Goal: Find contact information: Find contact information

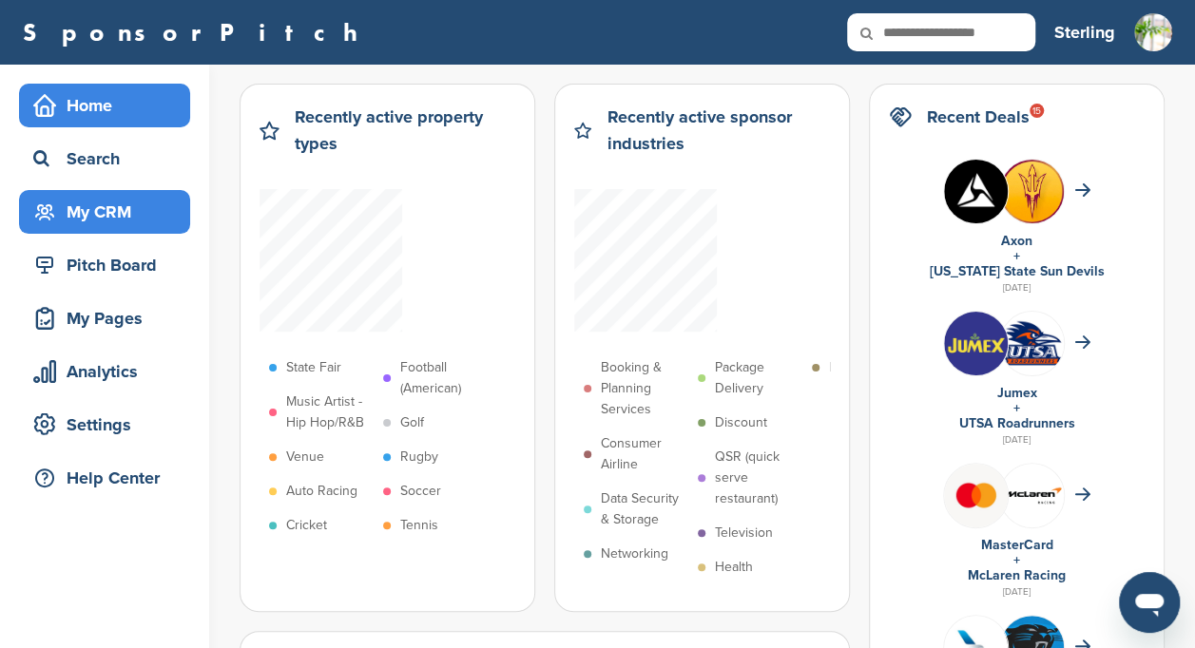
click at [99, 222] on div "My CRM" at bounding box center [110, 212] width 162 height 34
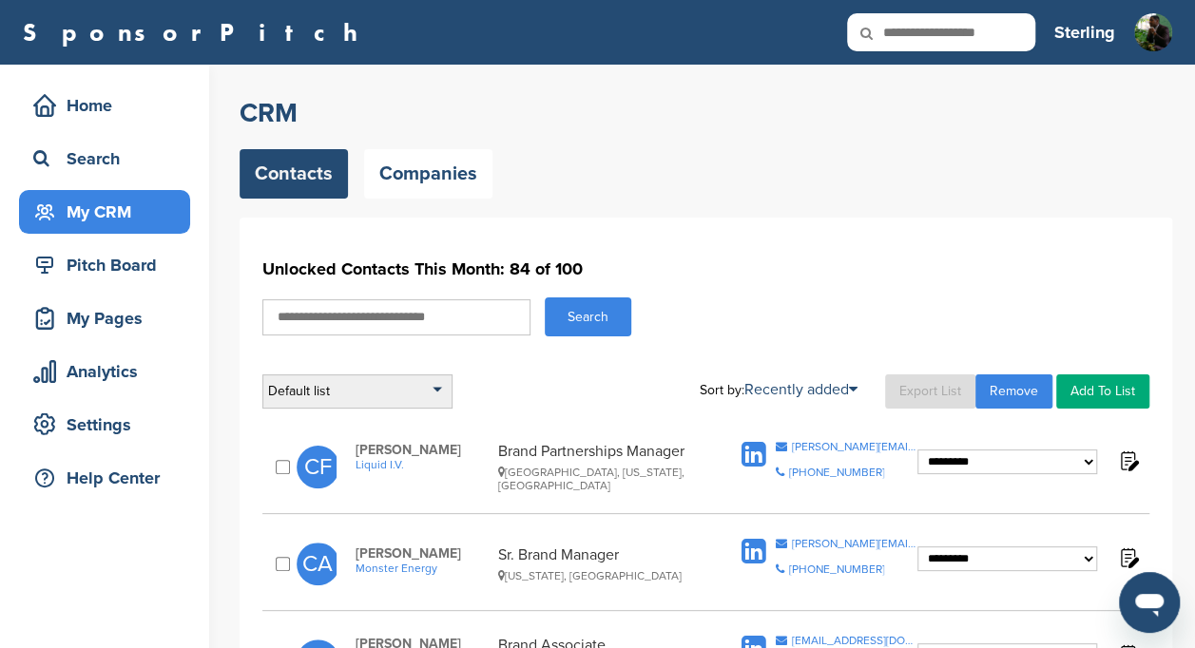
click at [434, 402] on div "Default list" at bounding box center [357, 392] width 190 height 34
click at [434, 403] on div "Default List" at bounding box center [357, 435] width 190 height 65
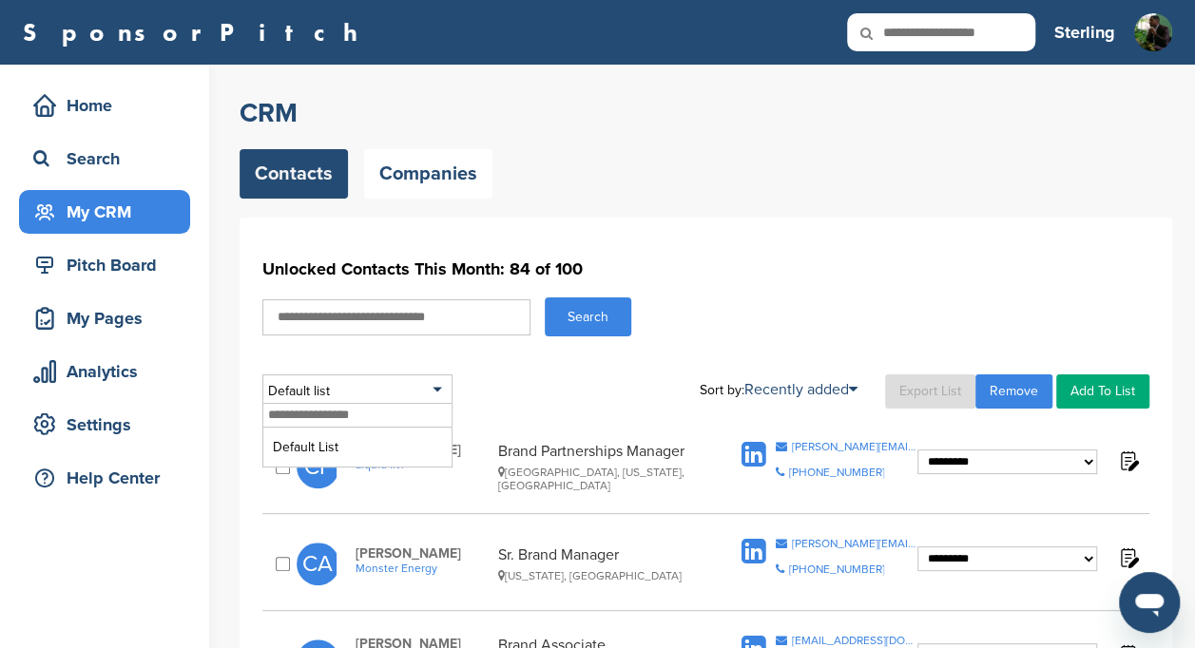
scroll to position [40, 0]
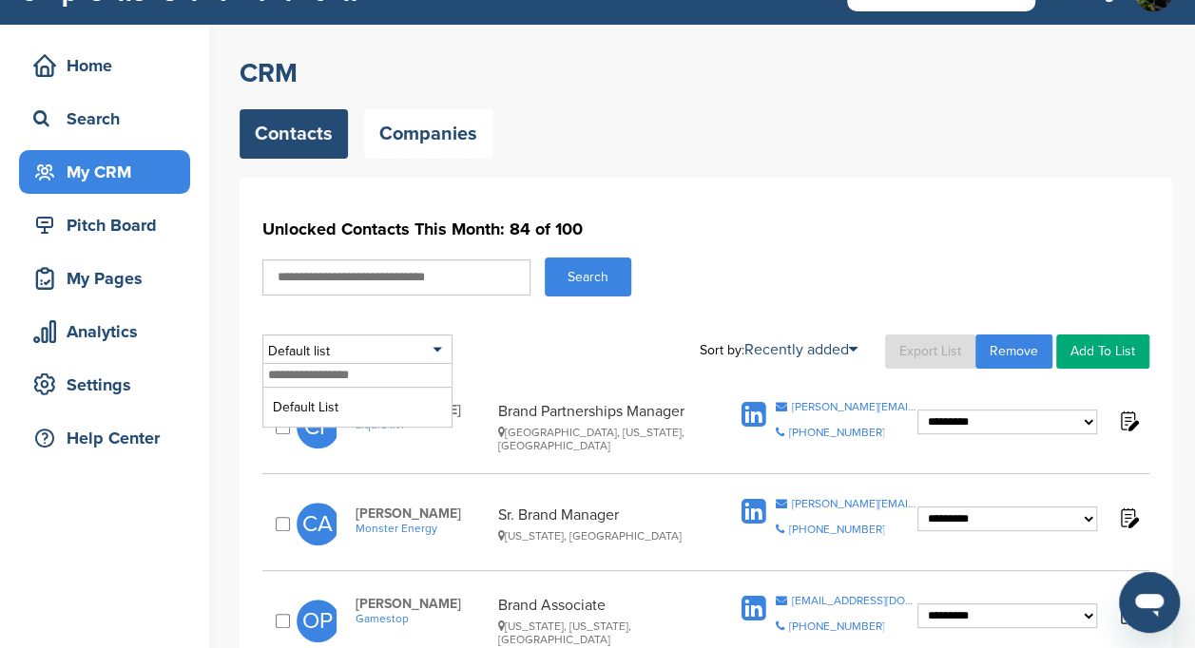
click at [1027, 131] on div "Contacts Companies" at bounding box center [706, 133] width 933 height 49
click at [899, 350] on link "Export List" at bounding box center [930, 352] width 90 height 34
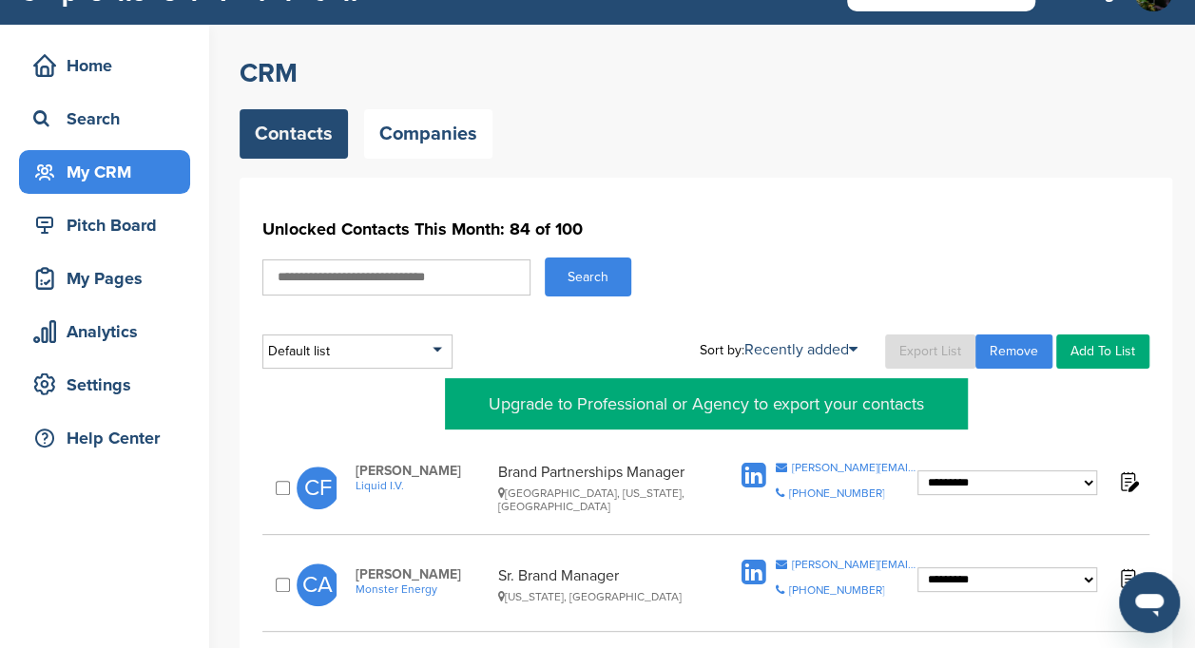
click at [786, 464] on icon at bounding box center [780, 467] width 11 height 11
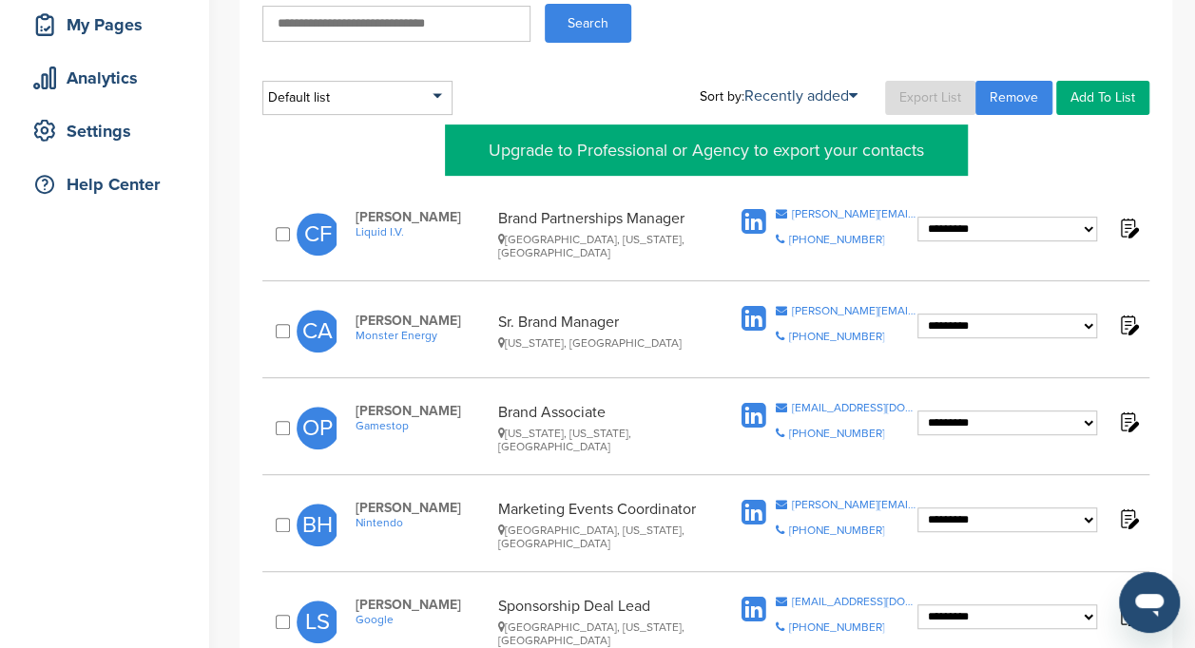
scroll to position [300, 0]
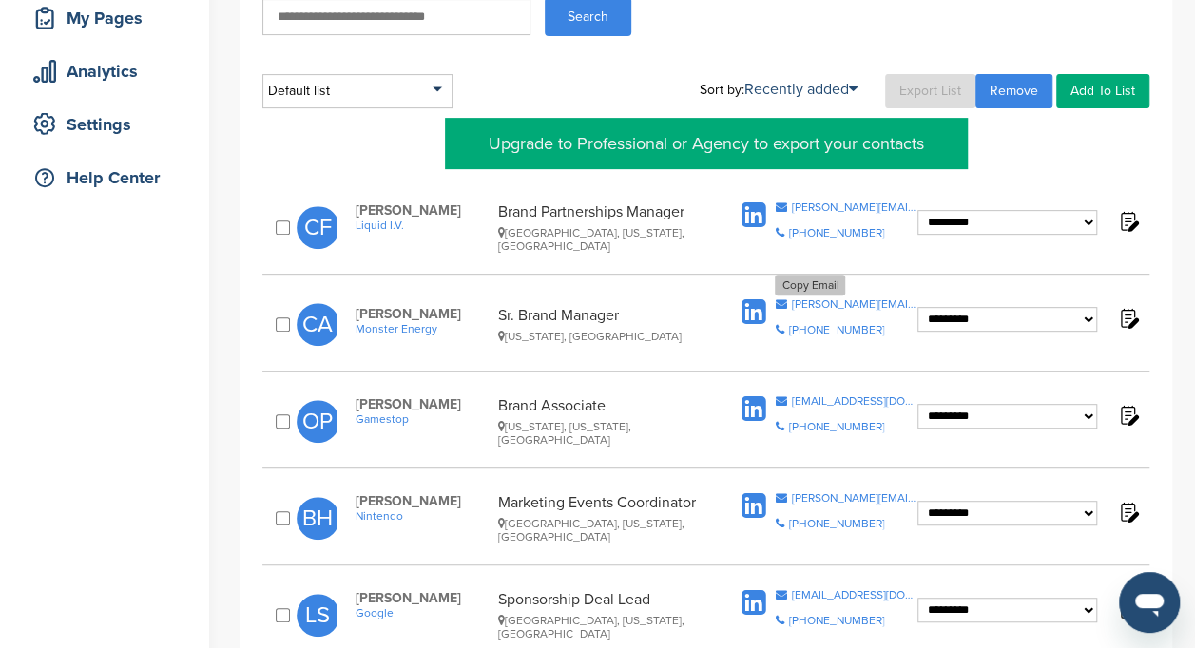
click at [775, 305] on icon at bounding box center [780, 304] width 11 height 11
click at [781, 398] on icon at bounding box center [780, 400] width 11 height 11
click at [842, 498] on div "brian.hendrick@noa.nintendo.com" at bounding box center [854, 497] width 126 height 11
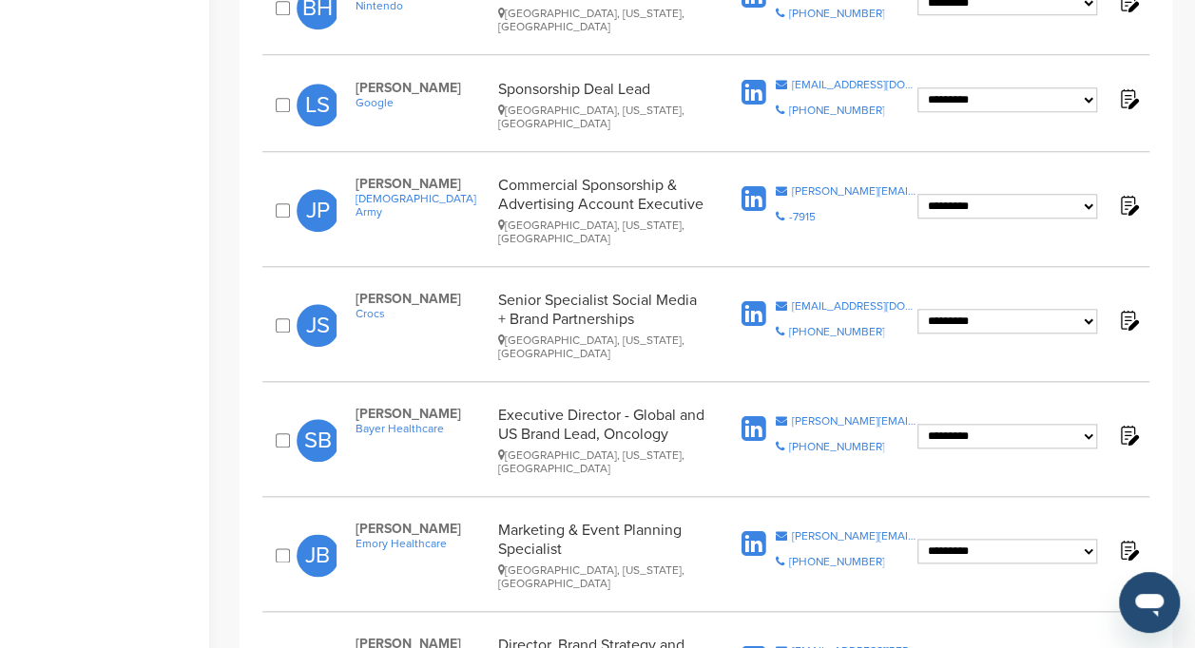
scroll to position [823, 0]
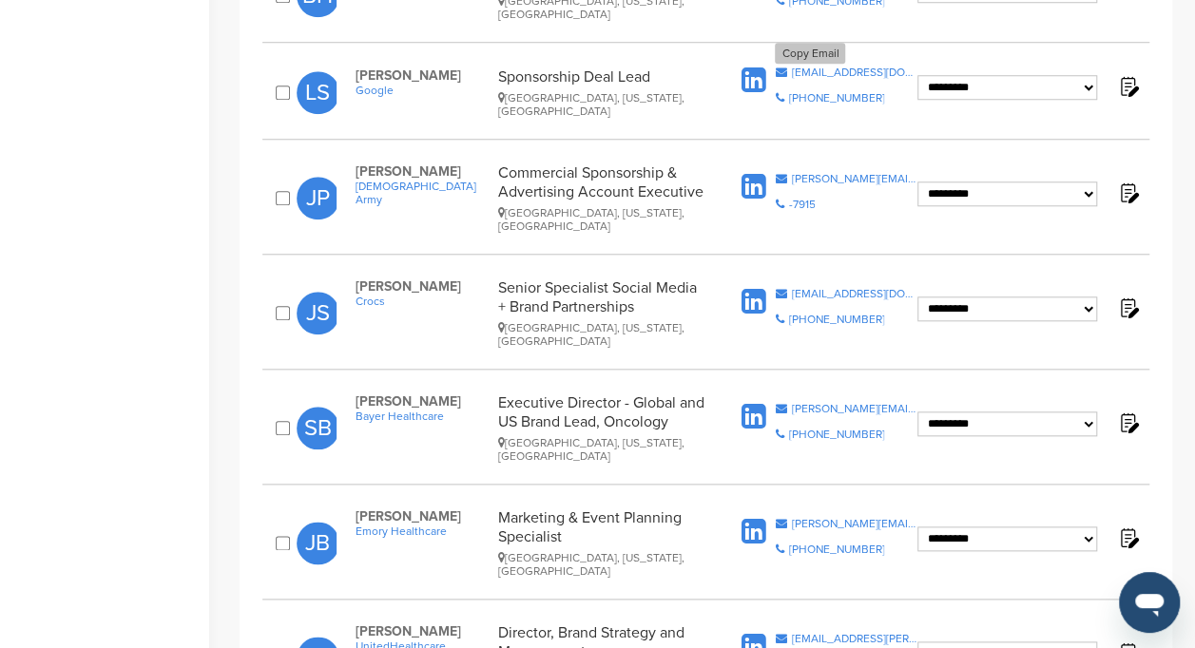
click at [786, 68] on icon at bounding box center [780, 72] width 11 height 11
click at [778, 173] on icon at bounding box center [780, 178] width 11 height 11
click at [786, 288] on icon at bounding box center [780, 293] width 11 height 11
click at [783, 403] on icon at bounding box center [780, 408] width 11 height 11
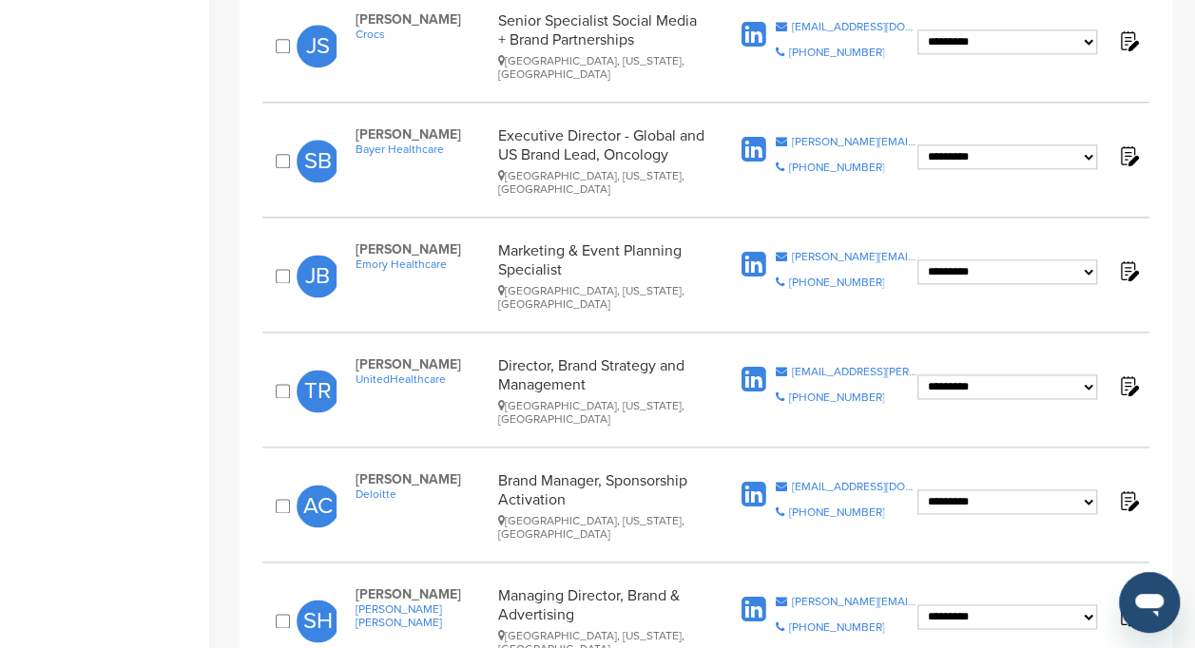
scroll to position [1093, 0]
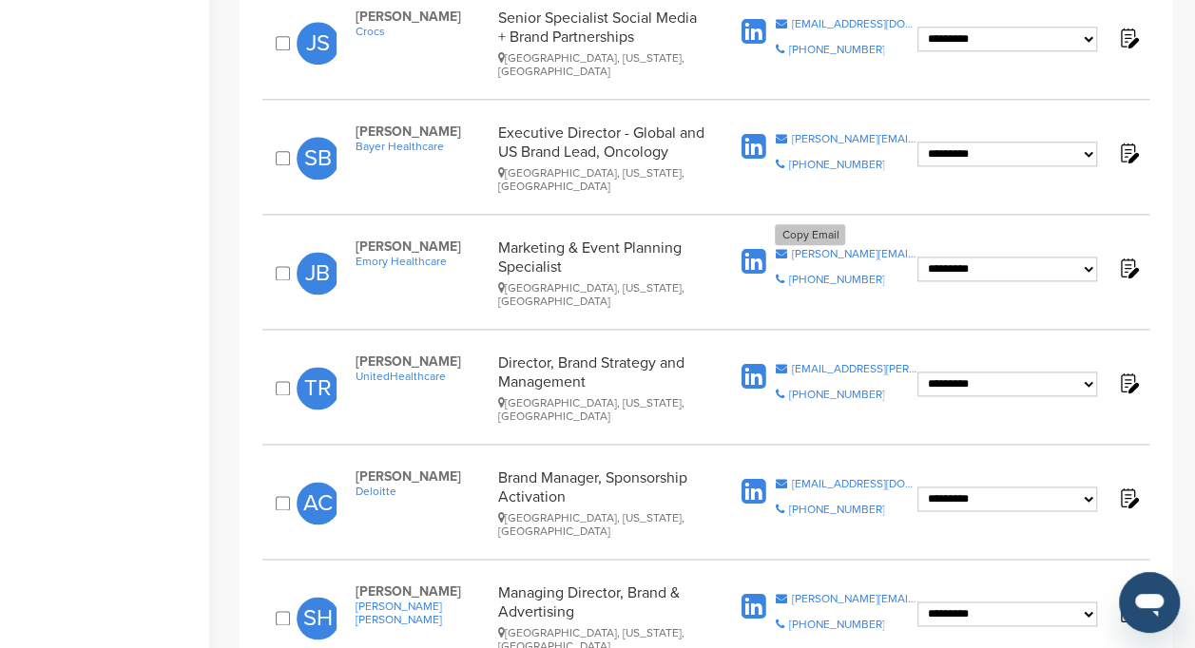
click at [785, 248] on icon at bounding box center [780, 253] width 11 height 11
click at [827, 363] on div "tesa.raymond@uhc.com" at bounding box center [854, 368] width 126 height 11
click at [786, 478] on icon at bounding box center [780, 483] width 11 height 11
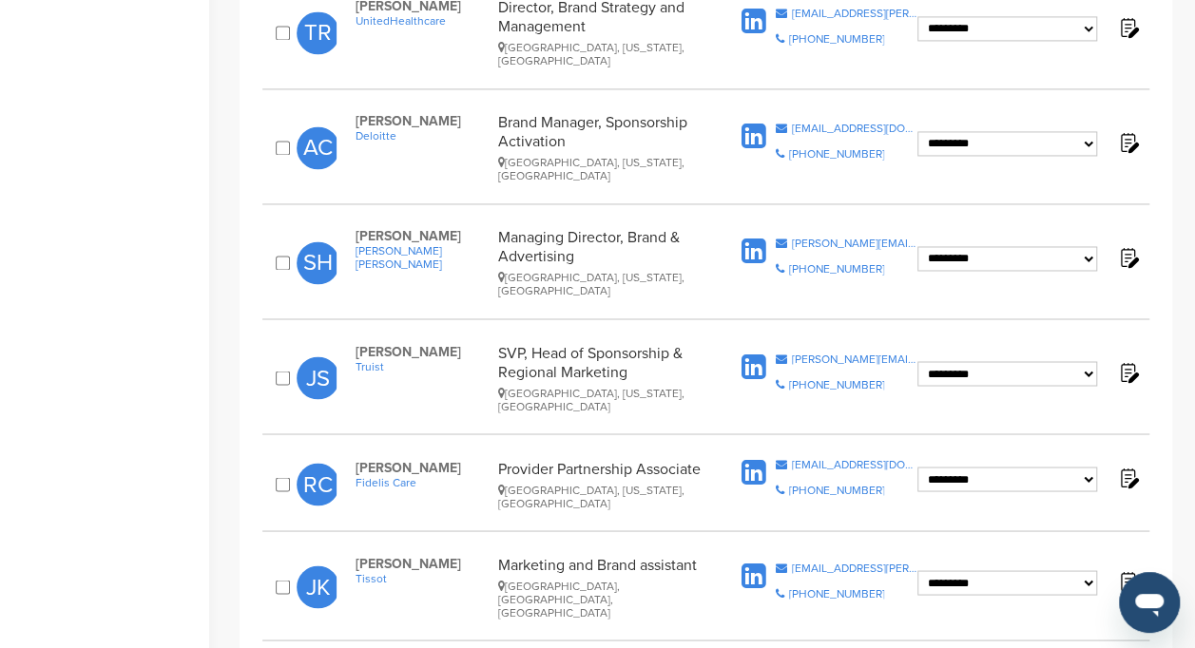
scroll to position [1468, 0]
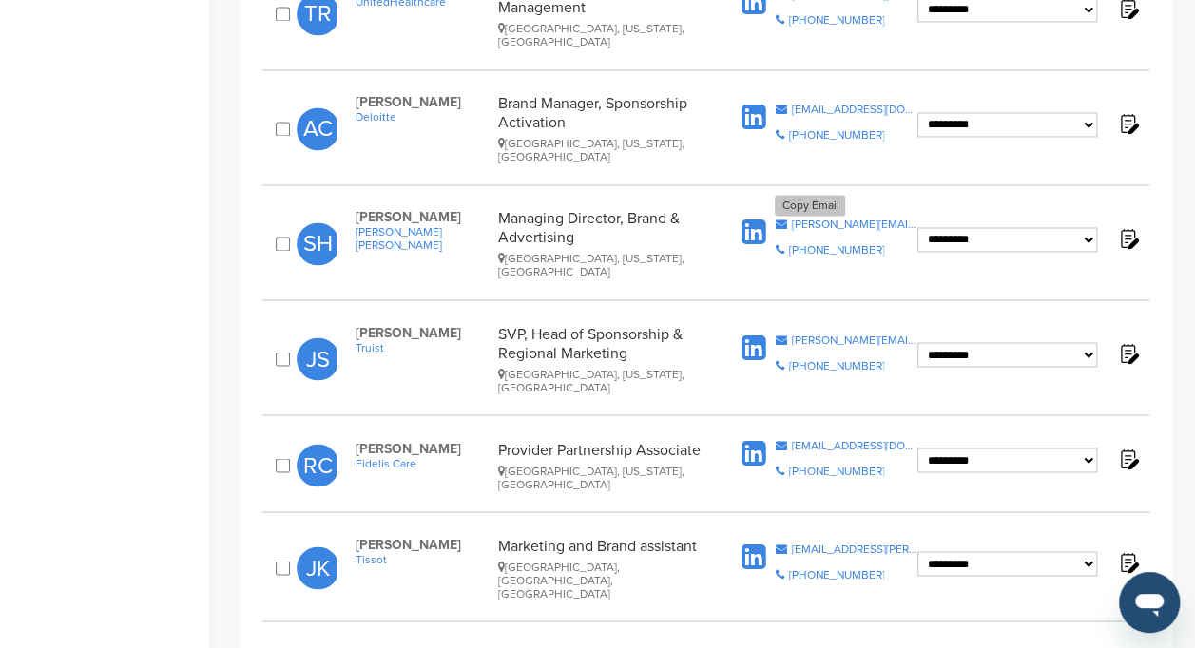
click at [782, 219] on icon at bounding box center [780, 224] width 11 height 11
click at [796, 334] on div "Copy Email joe.smith@truist.com" at bounding box center [846, 339] width 143 height 11
click at [786, 543] on icon at bounding box center [780, 548] width 11 height 11
click at [782, 647] on icon at bounding box center [780, 653] width 11 height 11
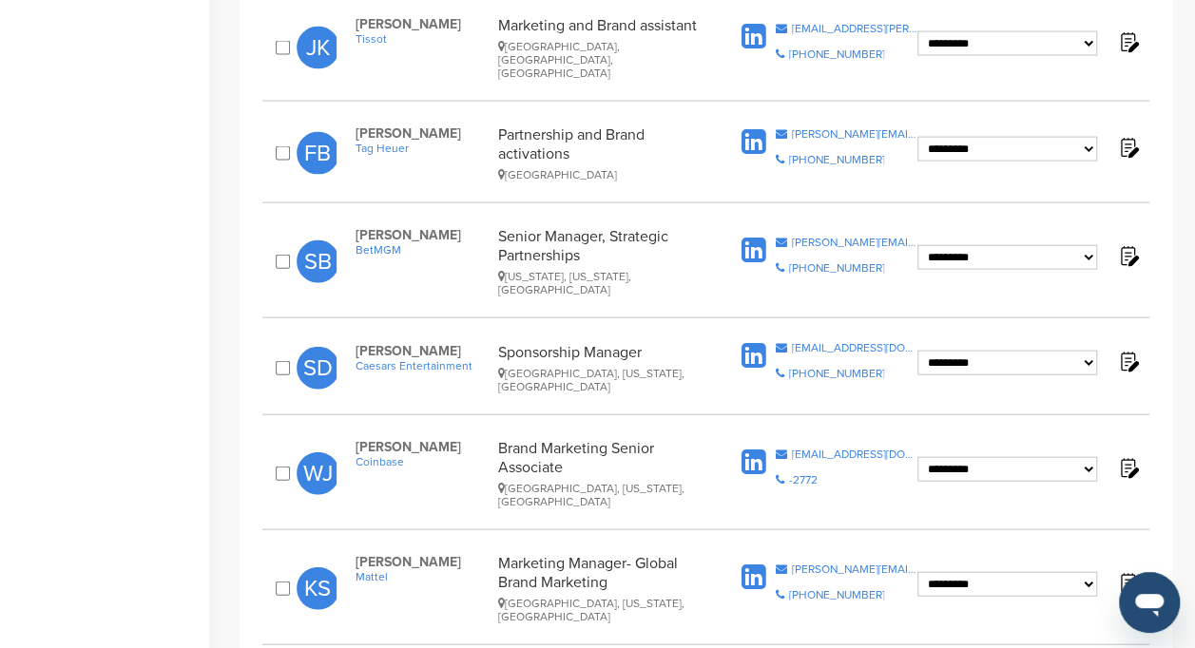
scroll to position [1995, 0]
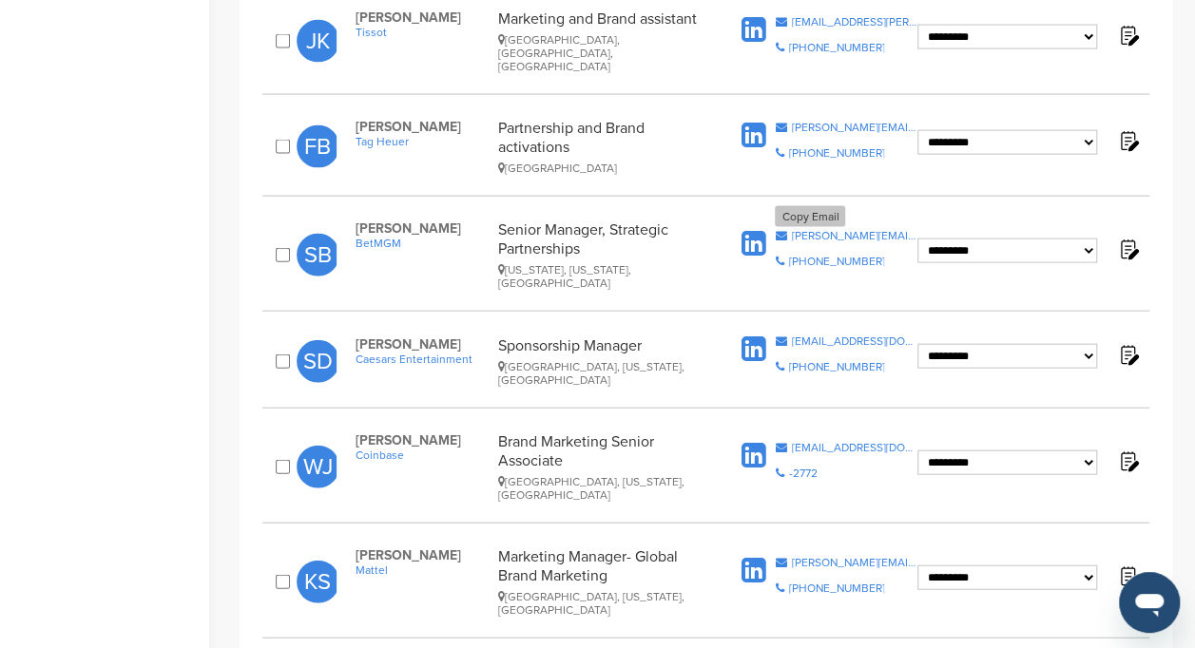
click at [813, 230] on div "sean.bulvanoski@betmgm.com" at bounding box center [854, 235] width 126 height 11
click at [814, 230] on div "sean.bulvanoski@betmgm.com" at bounding box center [854, 235] width 126 height 11
click at [786, 336] on icon at bounding box center [780, 341] width 11 height 11
click at [794, 442] on div "weslee.janisen@coinbase.com" at bounding box center [854, 447] width 126 height 11
click at [799, 557] on div "kelsey.shea@mattel.com" at bounding box center [854, 562] width 126 height 11
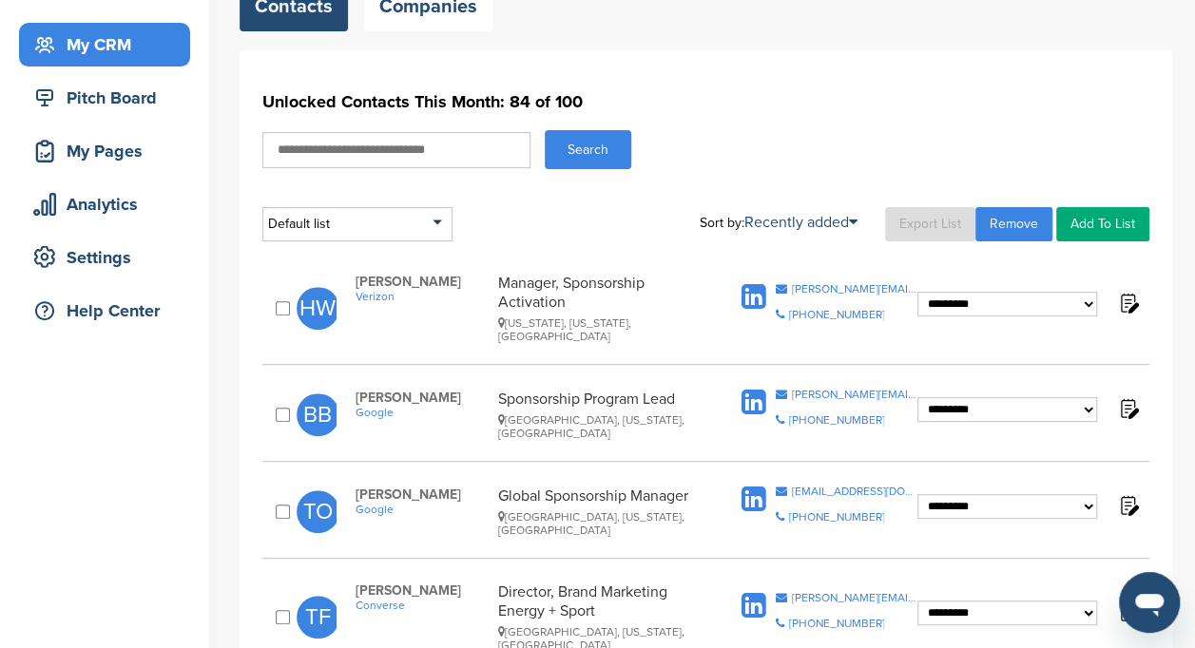
scroll to position [174, 0]
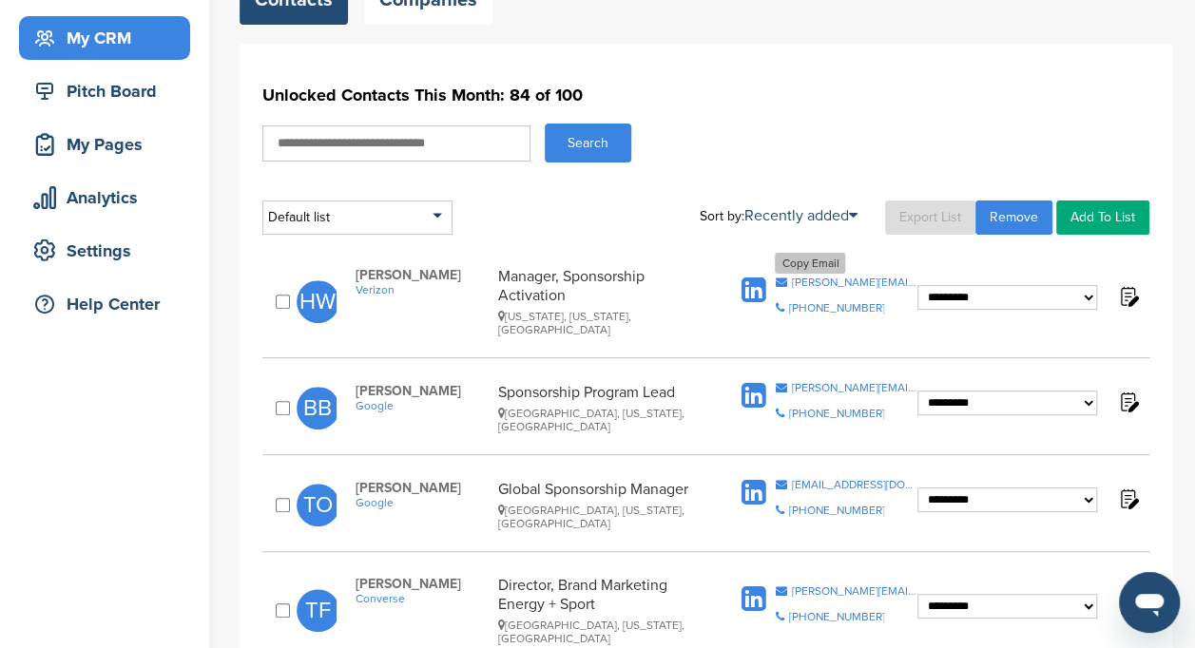
click at [776, 277] on icon at bounding box center [780, 282] width 11 height 11
click at [830, 382] on div "brittanybell@google.com" at bounding box center [854, 387] width 126 height 11
click at [780, 479] on icon at bounding box center [780, 484] width 11 height 11
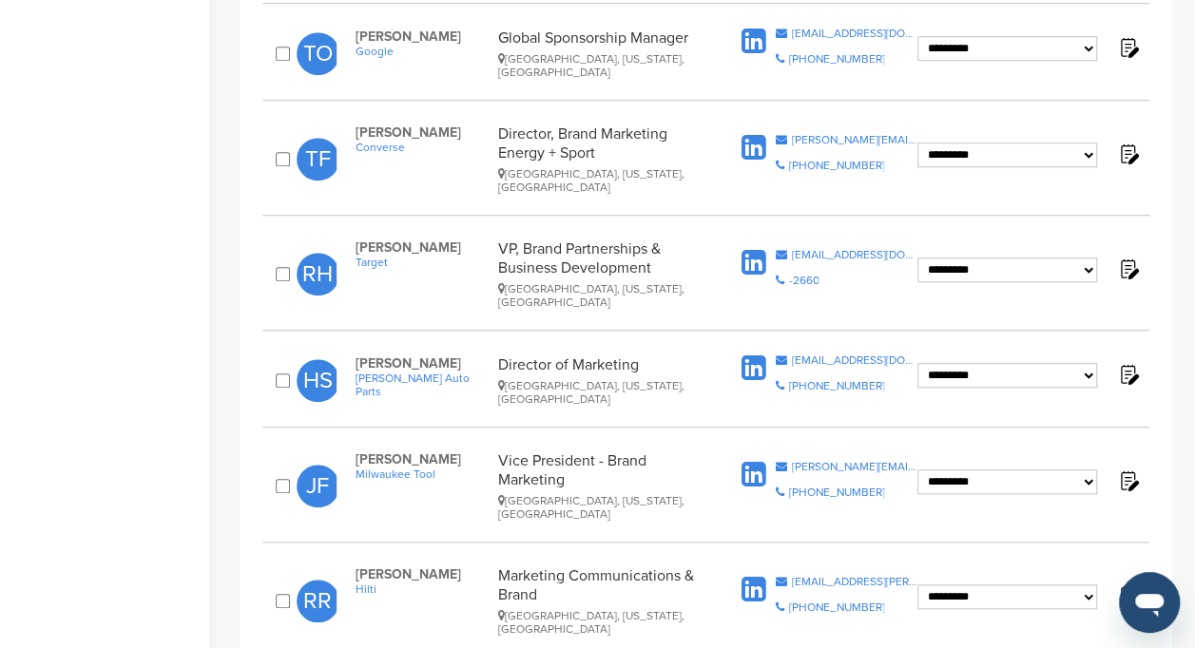
scroll to position [632, 0]
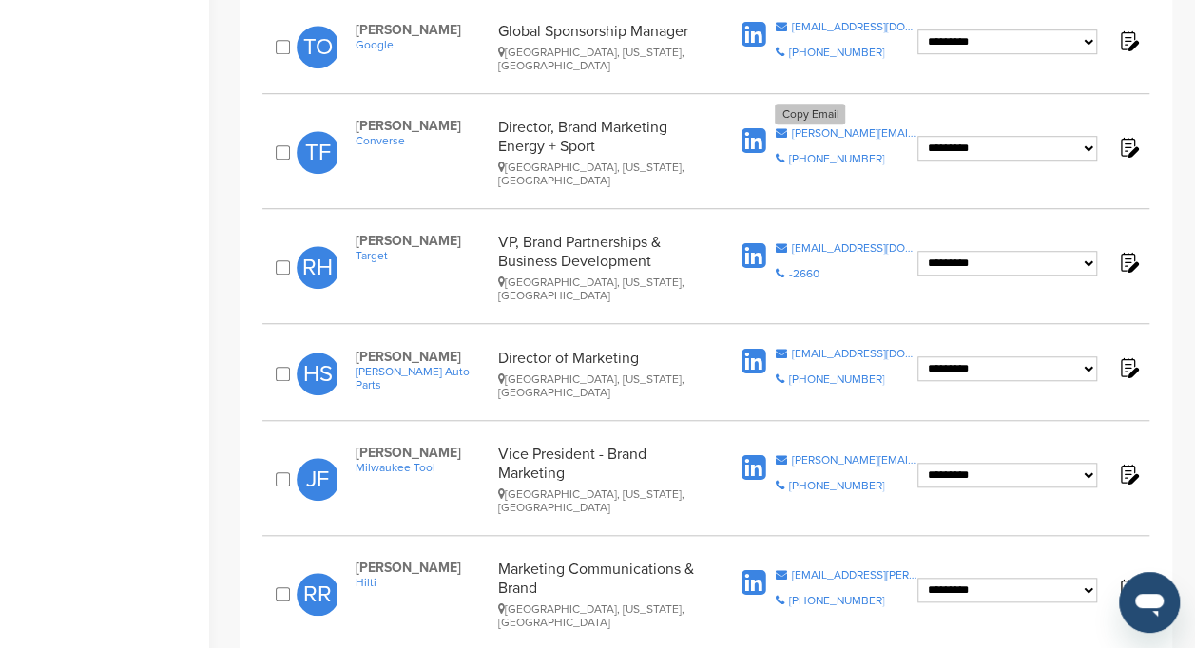
click at [836, 127] on div "tyler.fonda@converse.com" at bounding box center [854, 132] width 126 height 11
click at [788, 242] on div "Copy Email reham.habib@target.com" at bounding box center [846, 247] width 143 height 11
click at [844, 338] on div "**********" at bounding box center [705, 373] width 887 height 70
click at [845, 348] on div "hsanchez@oreillyauto.com" at bounding box center [854, 353] width 126 height 11
click at [810, 454] on div "justin.ferrante@milwaukeetool.com" at bounding box center [854, 459] width 126 height 11
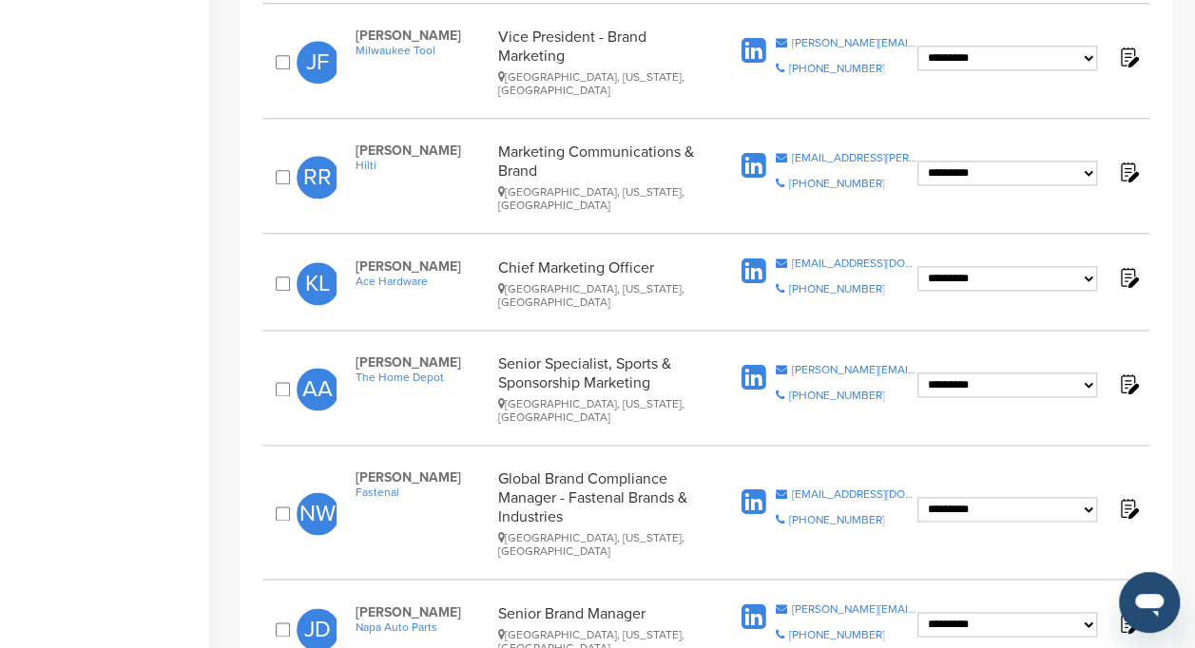
scroll to position [1056, 0]
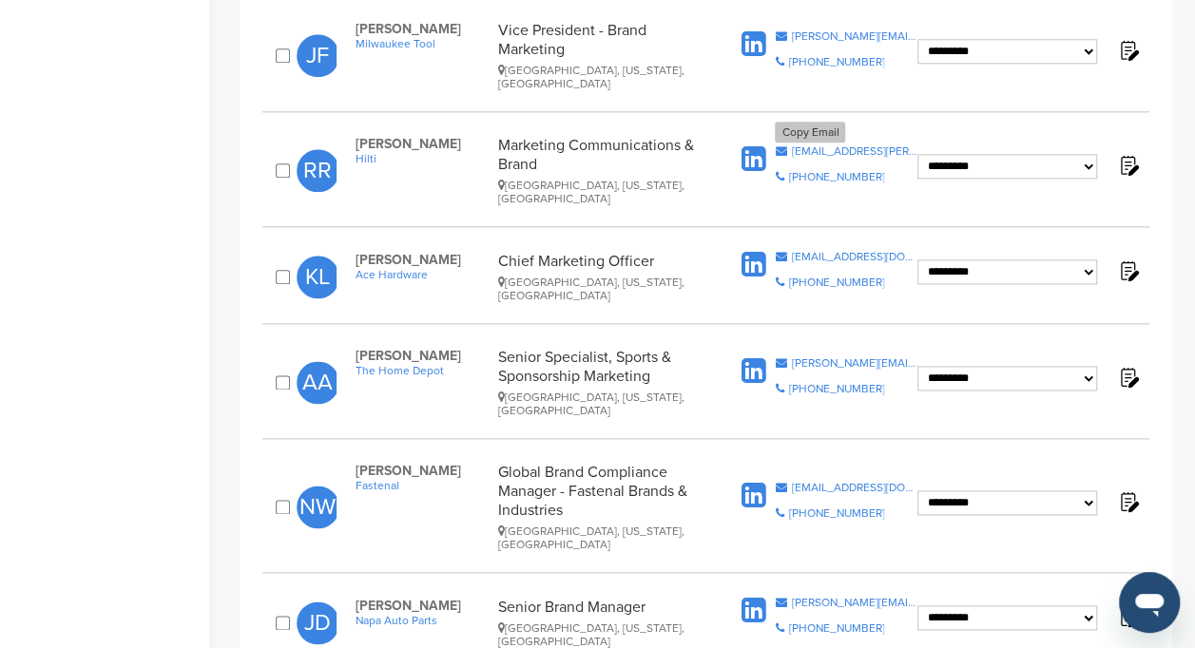
click at [852, 145] on div "rana.rizvi@hilti.com" at bounding box center [854, 150] width 126 height 11
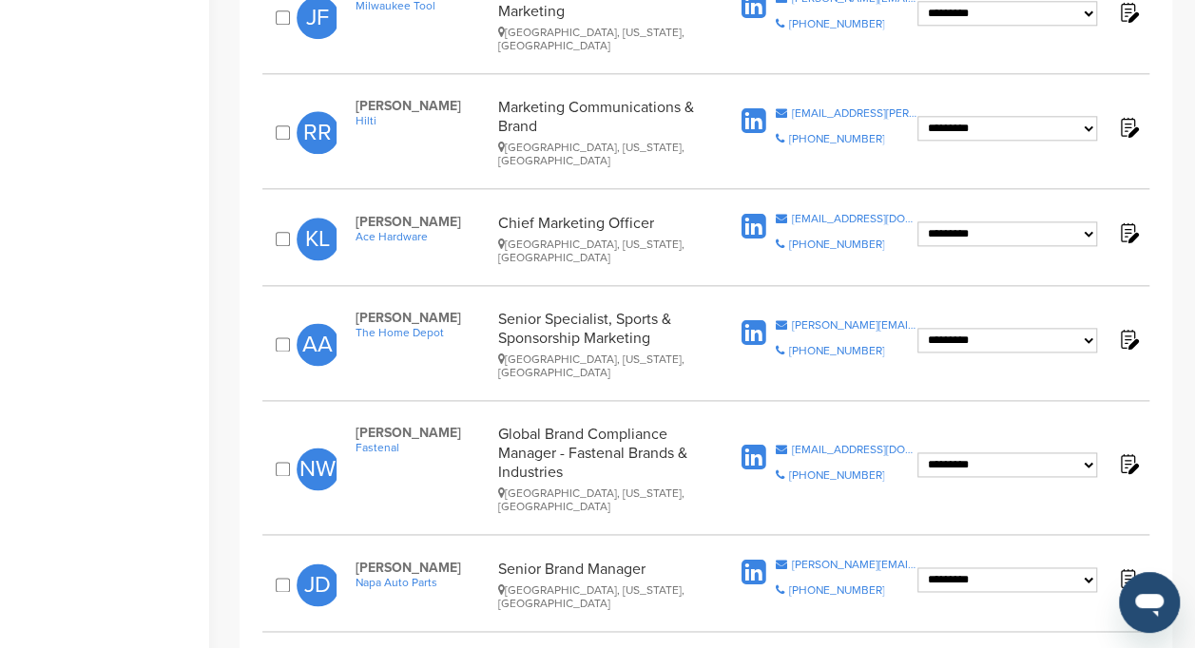
scroll to position [1085, 0]
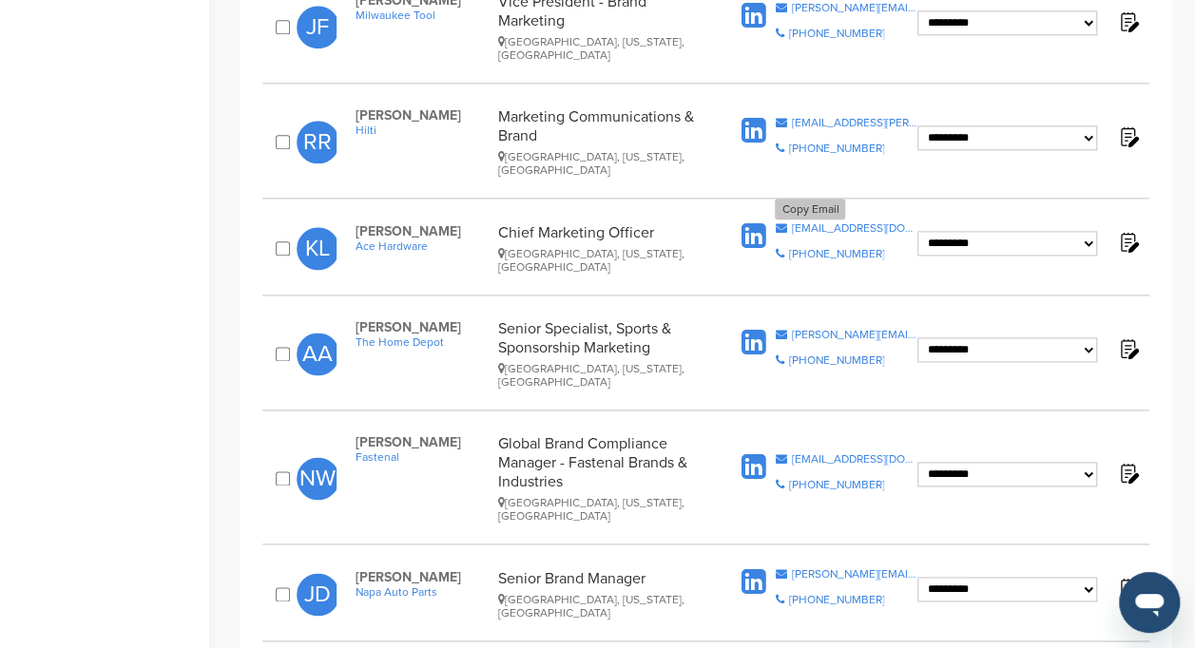
click at [839, 222] on div "klefko@acehardware.com" at bounding box center [854, 227] width 126 height 11
click at [816, 329] on div "aaliyah_alston@homedepot.com" at bounding box center [854, 334] width 126 height 11
click at [829, 453] on div "nwestric@fastenal.com" at bounding box center [854, 458] width 126 height 11
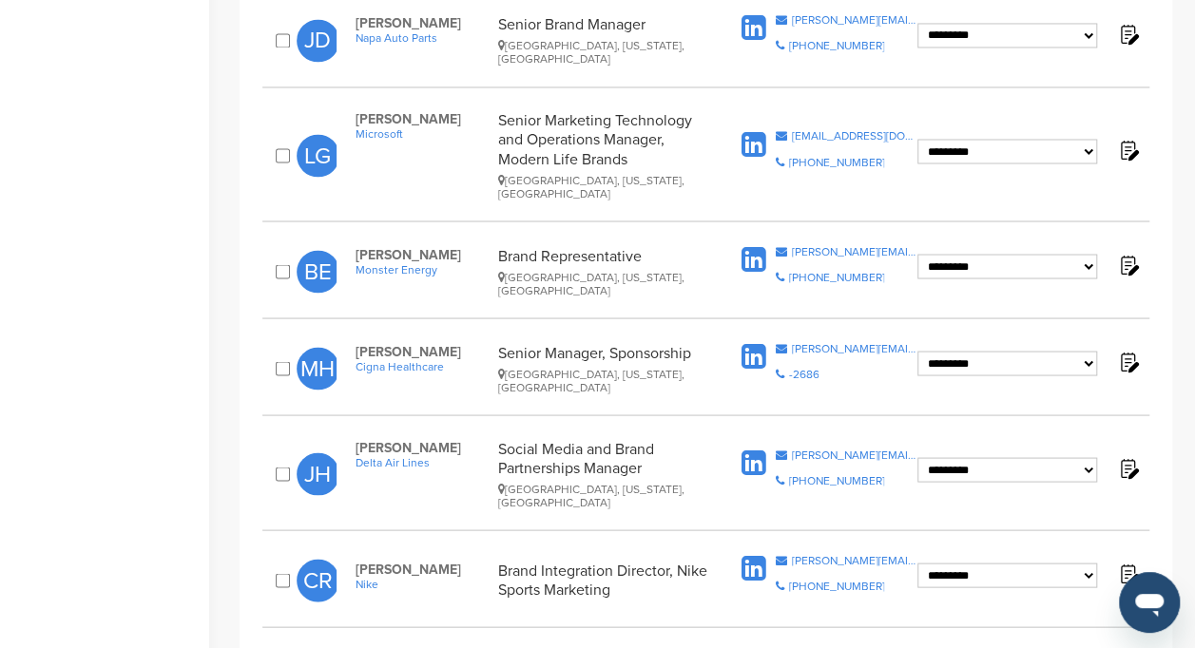
scroll to position [1642, 0]
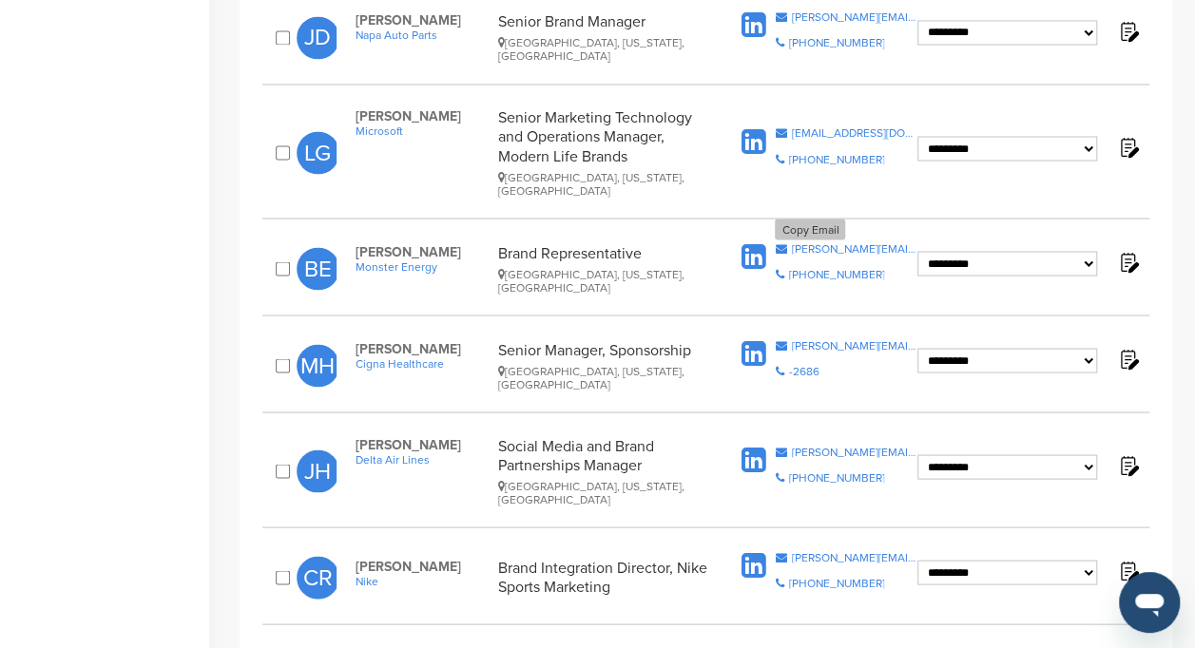
click at [810, 242] on div "brandon.elmore@monsterenergy.com" at bounding box center [854, 247] width 126 height 11
click at [786, 339] on icon at bounding box center [780, 344] width 11 height 11
click at [819, 446] on div "donald.j.hooks@delta.com" at bounding box center [854, 451] width 126 height 11
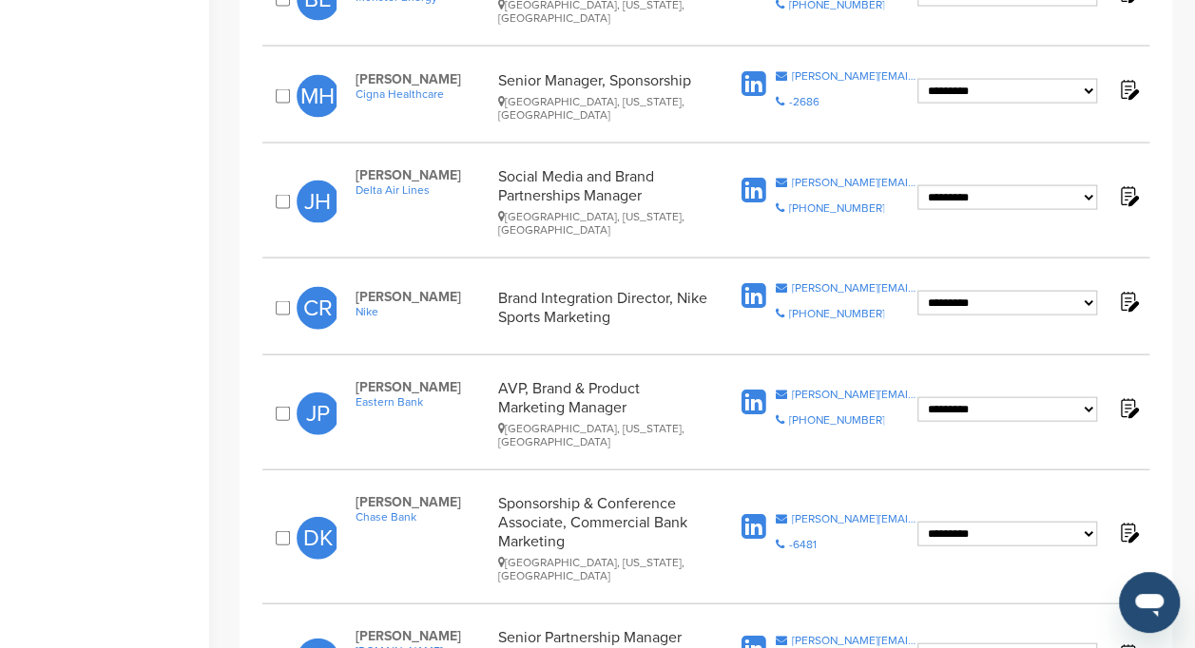
scroll to position [1914, 0]
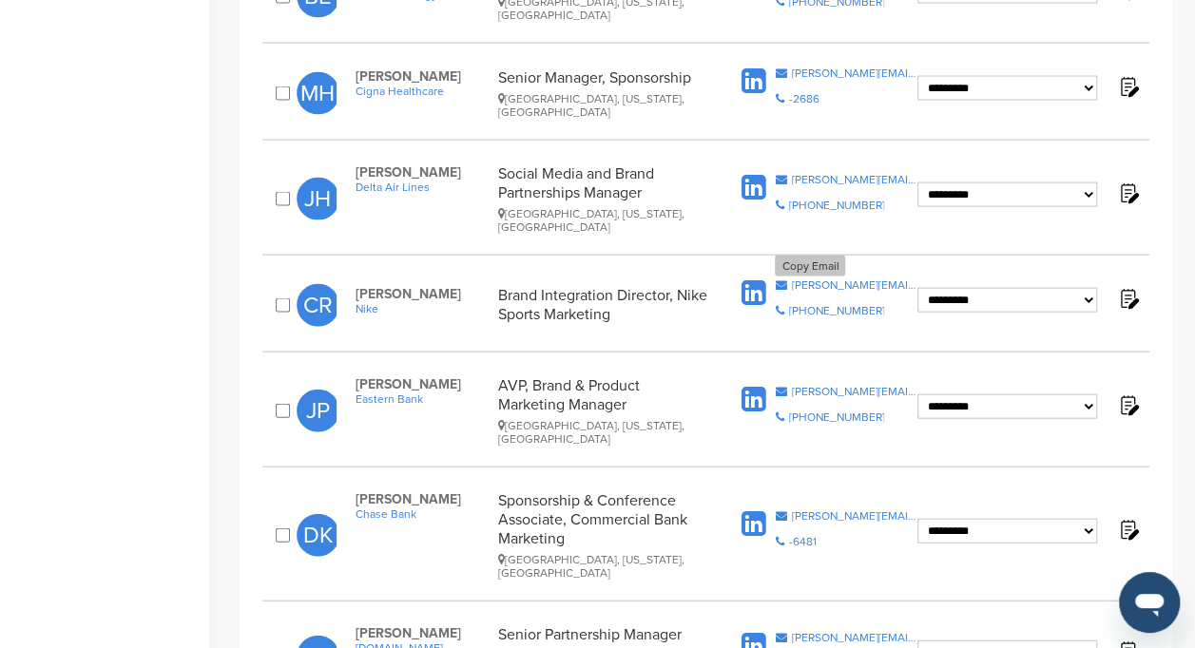
click at [827, 280] on div "christopher.rigney@nike.com" at bounding box center [854, 285] width 126 height 11
click at [797, 386] on div "j.pino@easternbank.com" at bounding box center [854, 391] width 126 height 11
click at [823, 632] on div "steve@socios.com" at bounding box center [854, 637] width 126 height 11
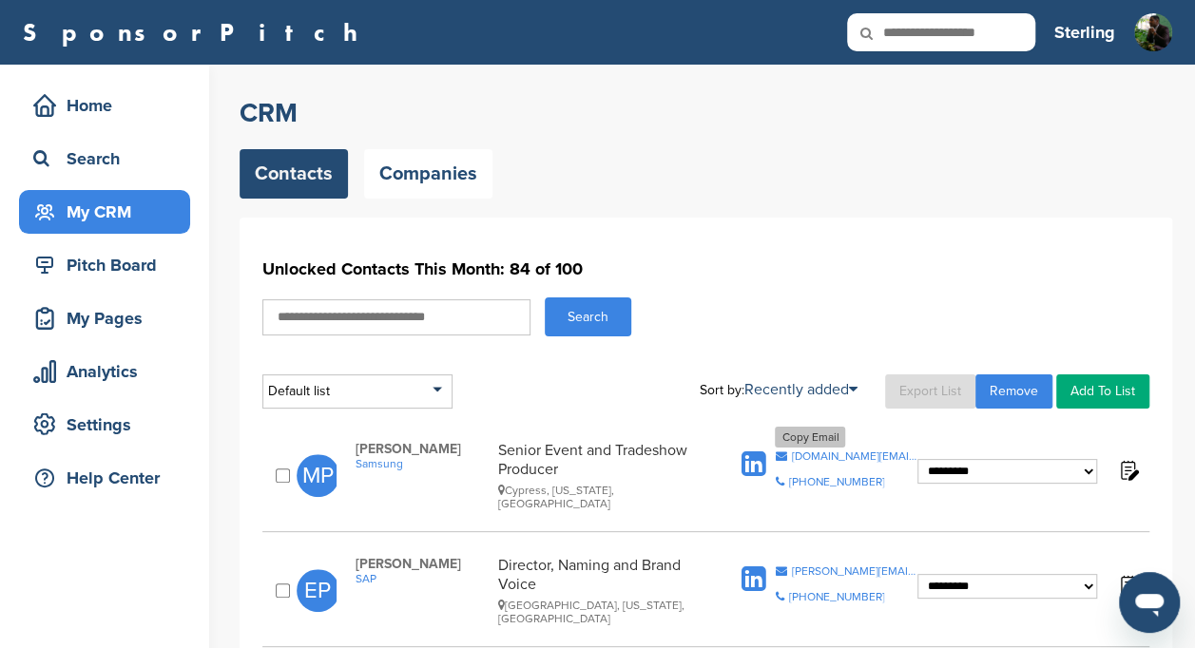
click at [837, 451] on div "[DOMAIN_NAME][EMAIL_ADDRESS][DOMAIN_NAME]" at bounding box center [854, 456] width 126 height 11
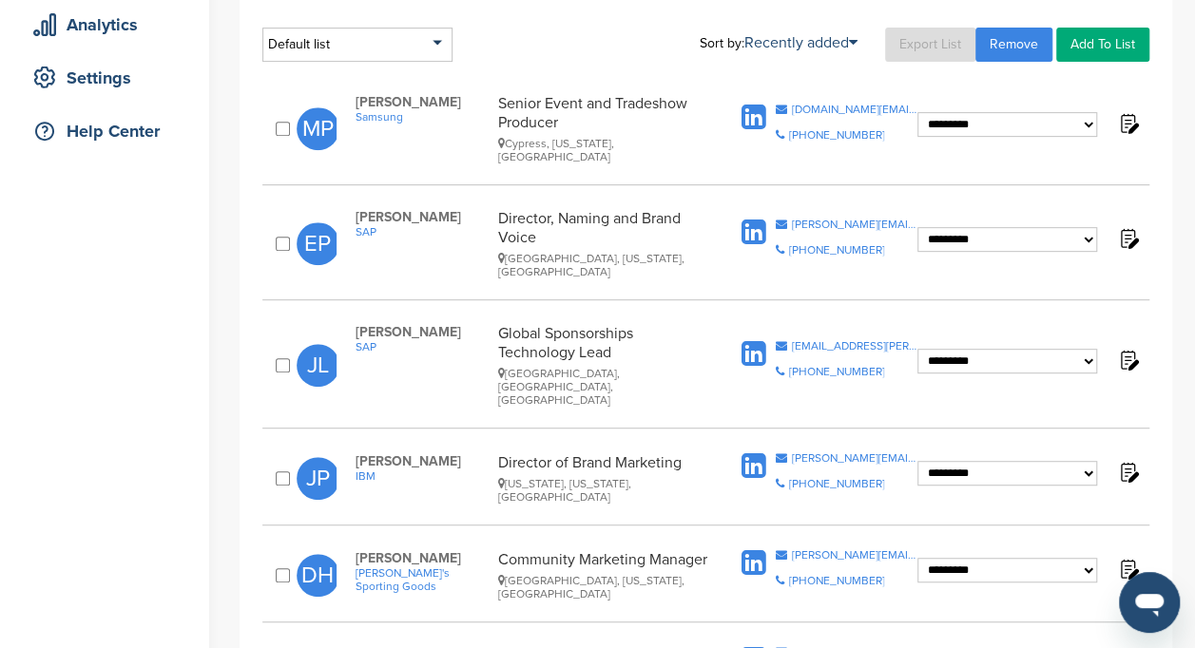
scroll to position [350, 0]
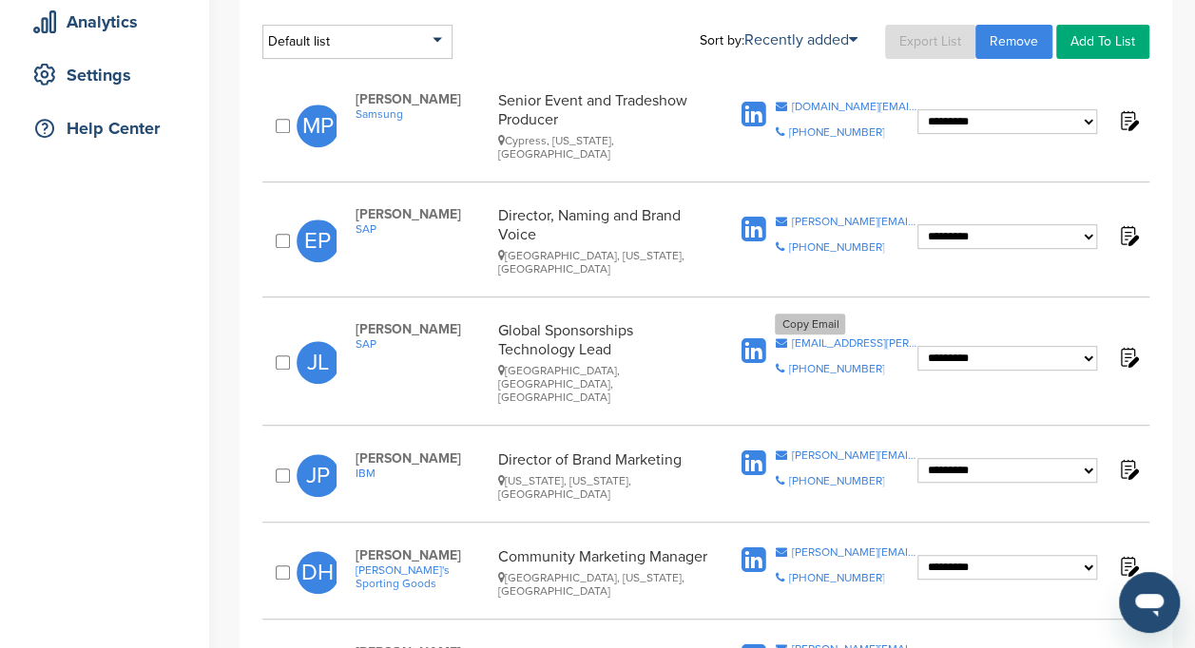
click at [846, 337] on div "jenni.lewis@sap.com" at bounding box center [854, 342] width 126 height 11
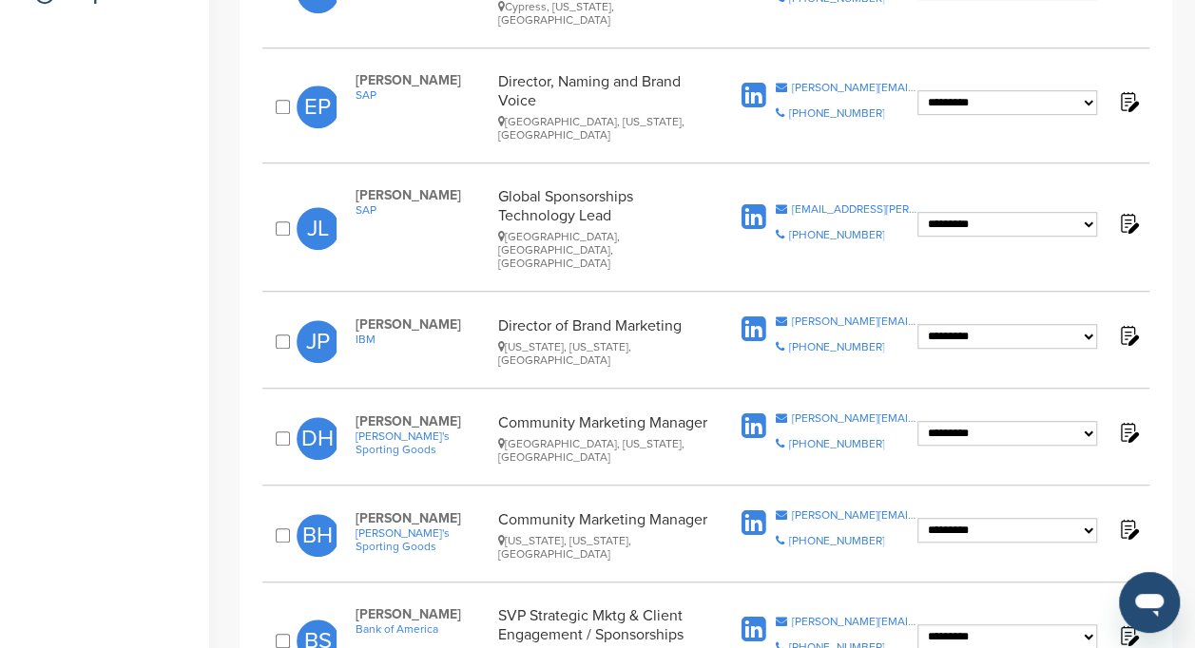
scroll to position [487, 0]
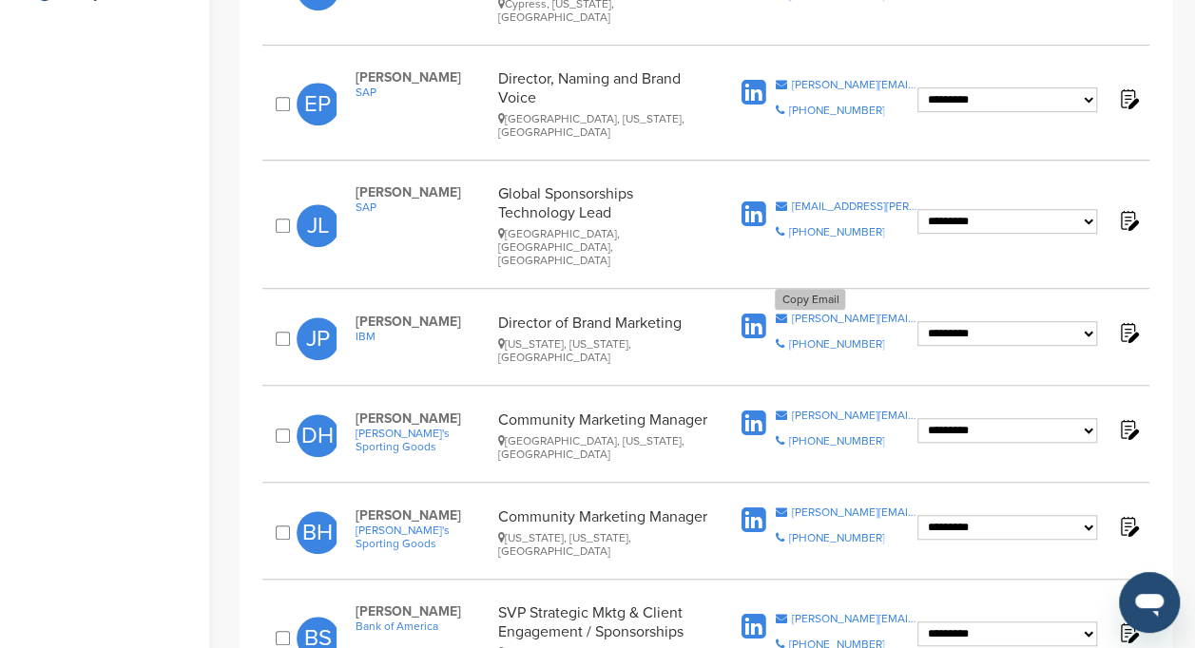
click at [823, 313] on div "joseph.prota@ibm.com" at bounding box center [854, 318] width 126 height 11
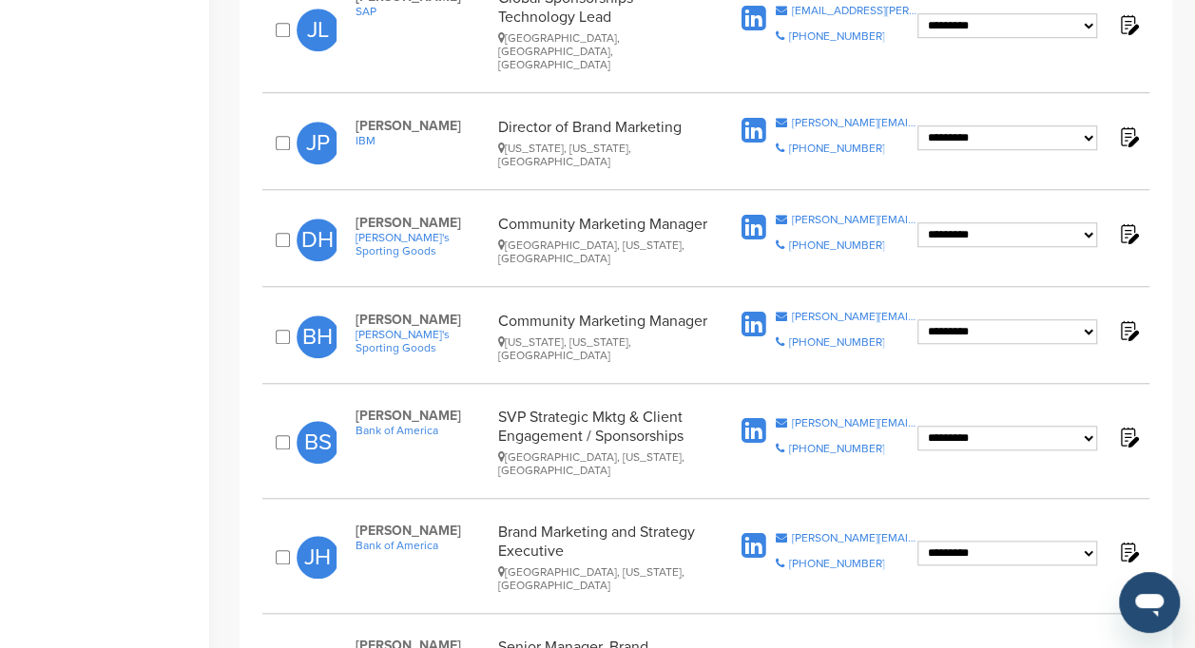
scroll to position [720, 0]
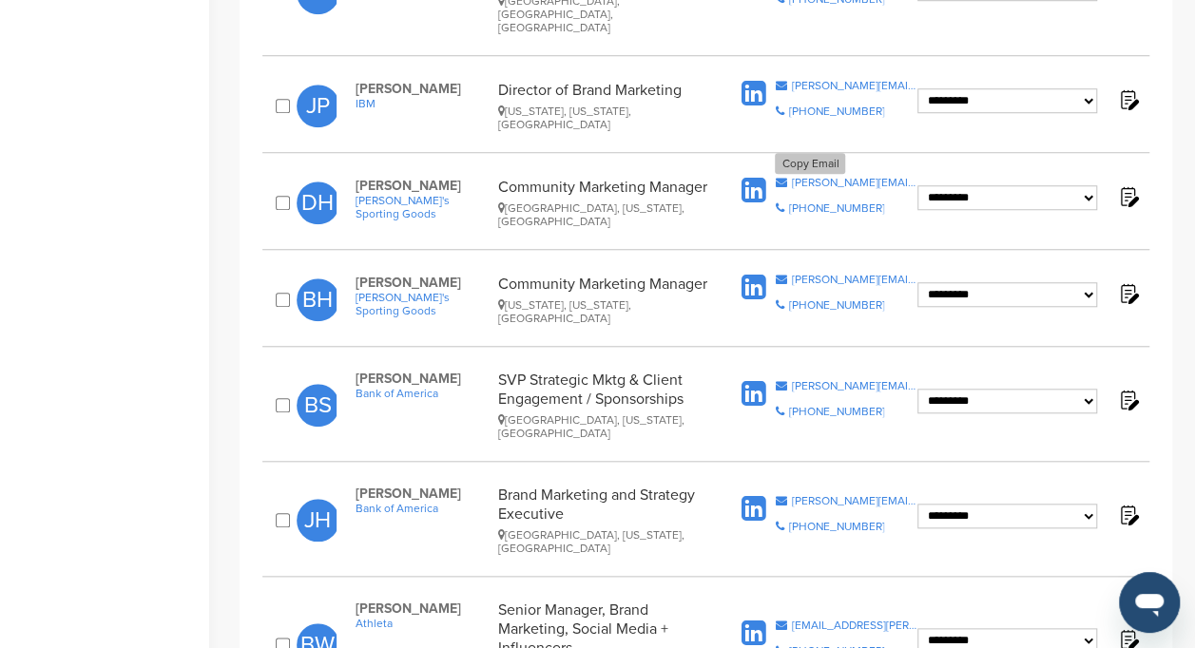
click at [819, 177] on div "deanna.holland@dcsg.com" at bounding box center [854, 182] width 126 height 11
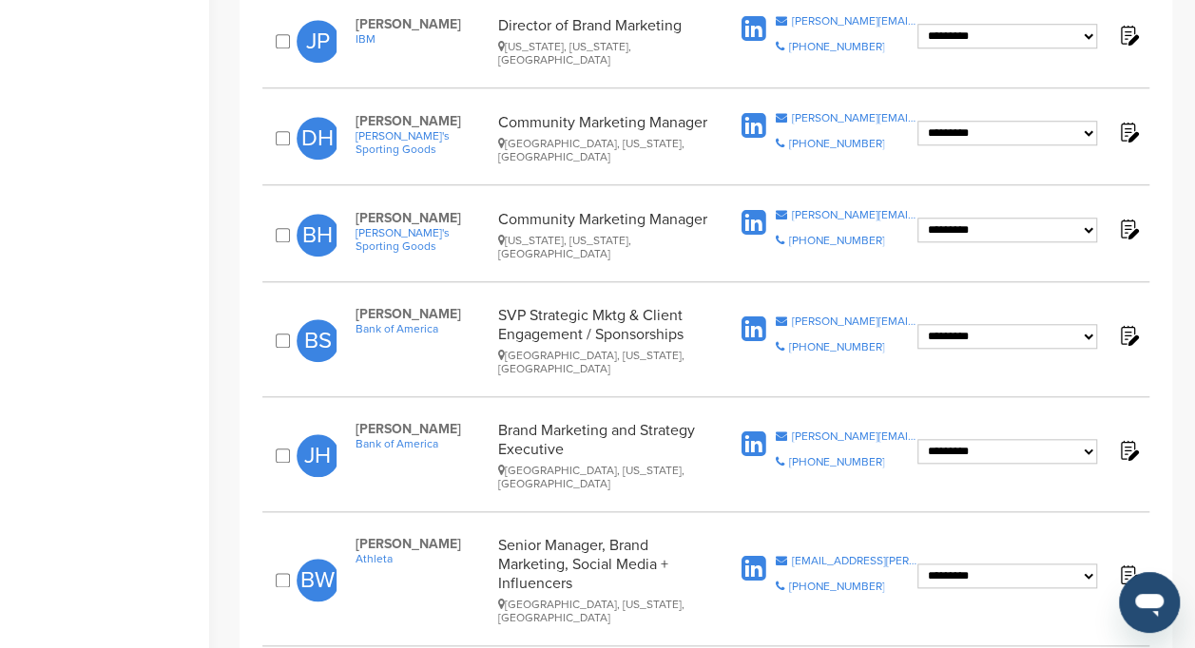
scroll to position [787, 0]
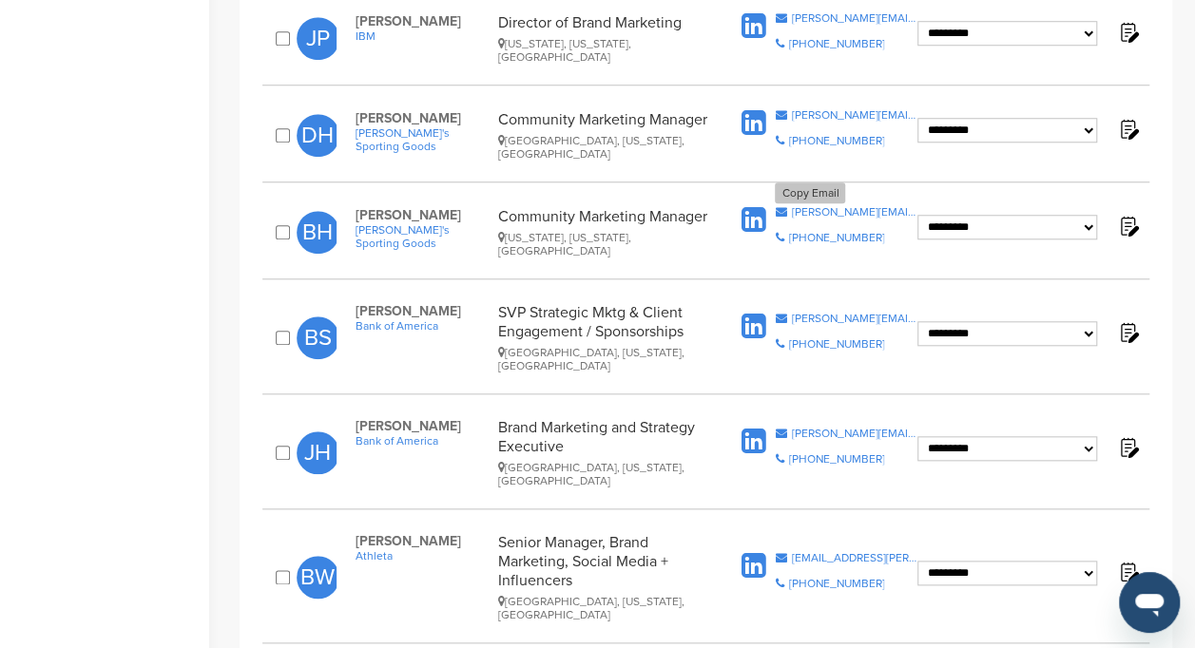
click at [845, 206] on div "brian.hagerman@dickssportinggoods.com" at bounding box center [854, 211] width 126 height 11
click at [806, 552] on div "brooklynn.wisher@athleta.com" at bounding box center [854, 557] width 126 height 11
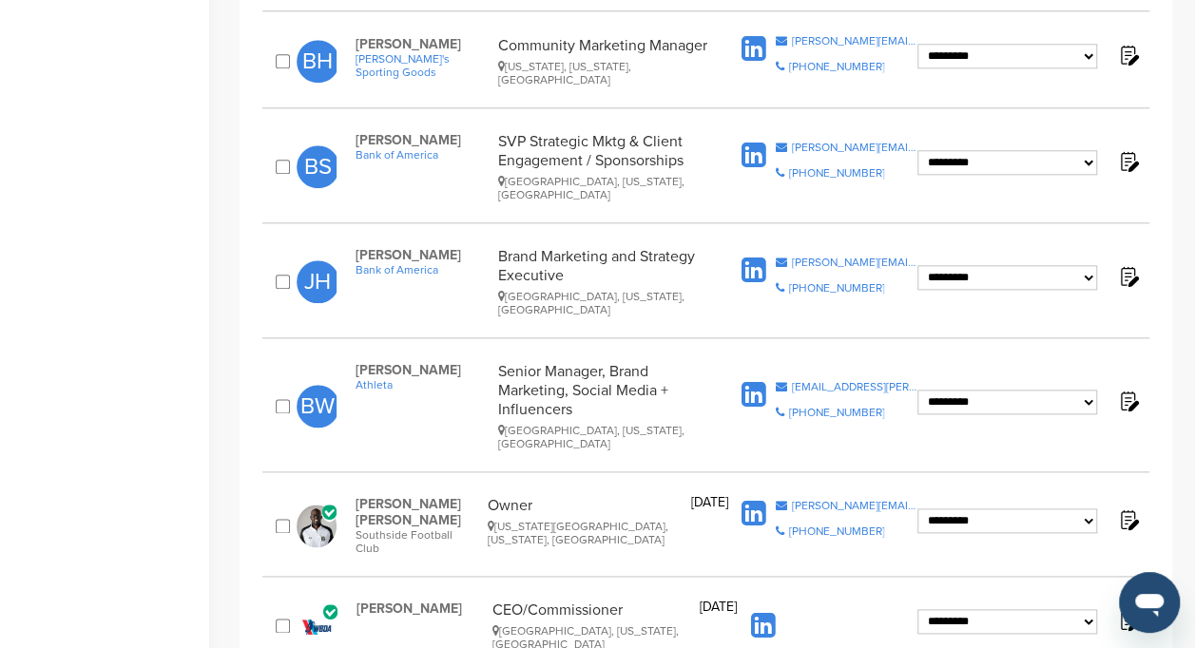
scroll to position [971, 0]
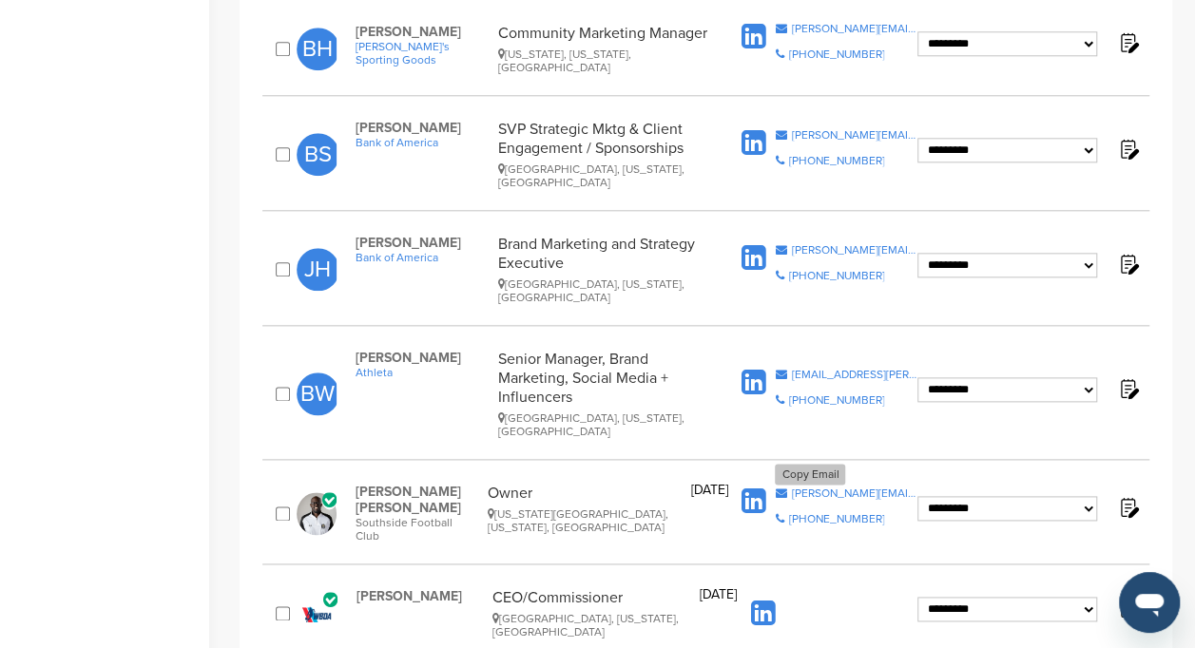
click at [864, 488] on span "goddard@southsidefckc.com" at bounding box center [854, 493] width 126 height 11
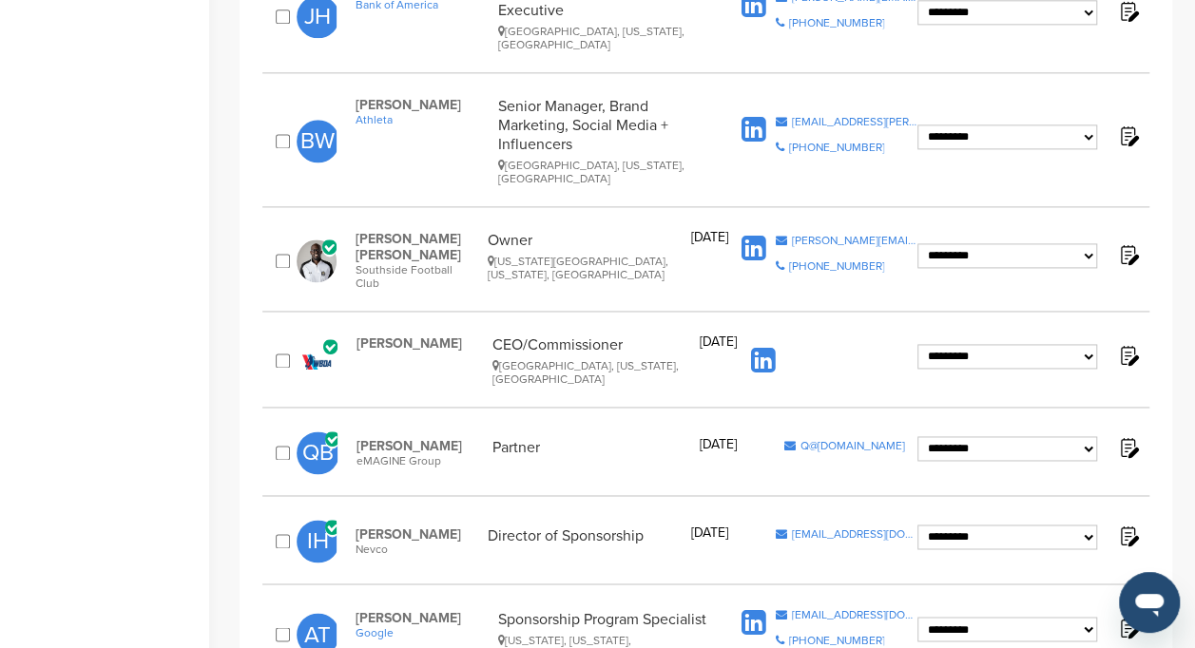
scroll to position [1240, 0]
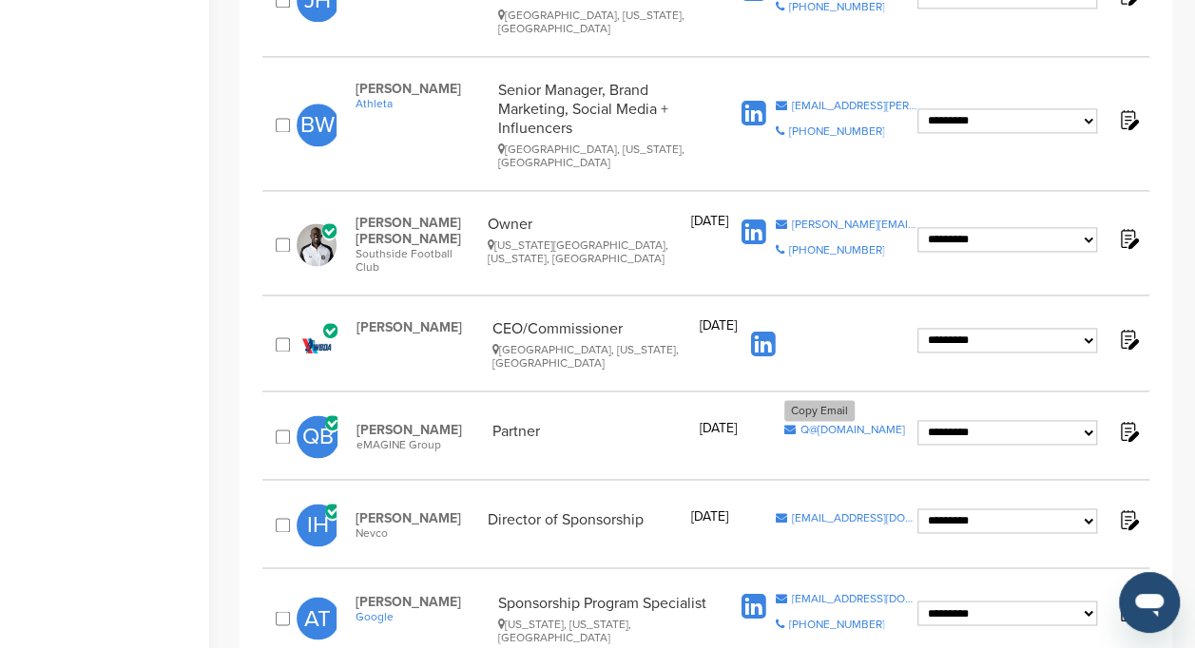
click at [837, 424] on span "Q@emagine.holdings" at bounding box center [852, 429] width 105 height 11
click at [829, 592] on div "angelatu@google.com" at bounding box center [854, 597] width 126 height 11
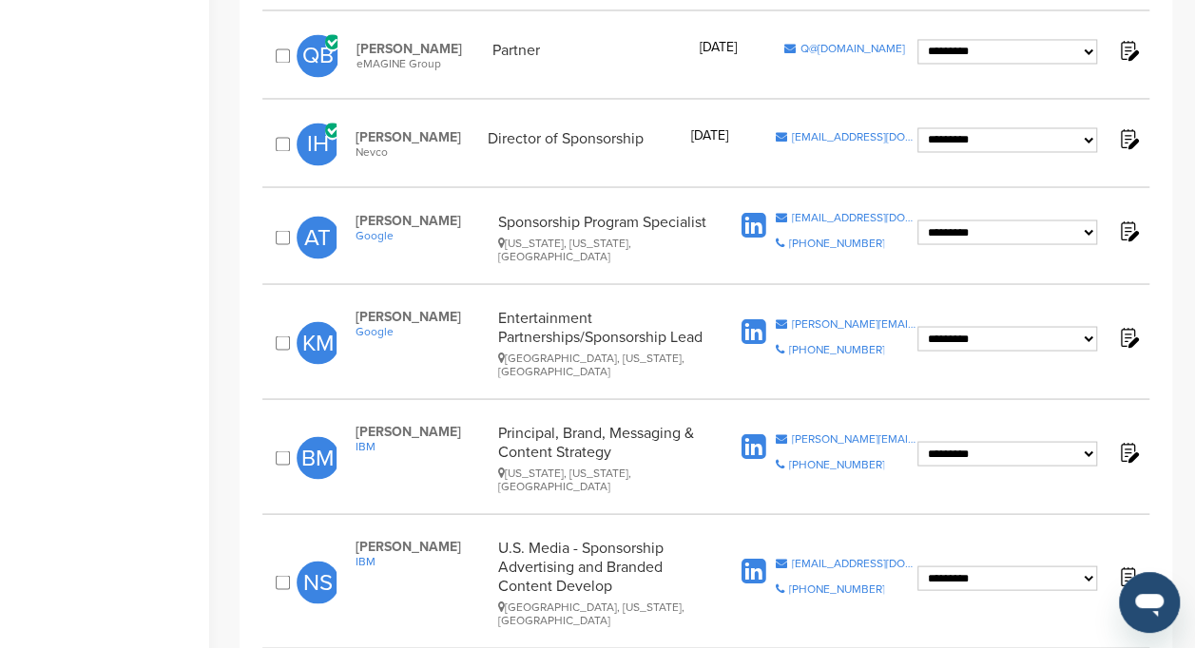
scroll to position [1646, 0]
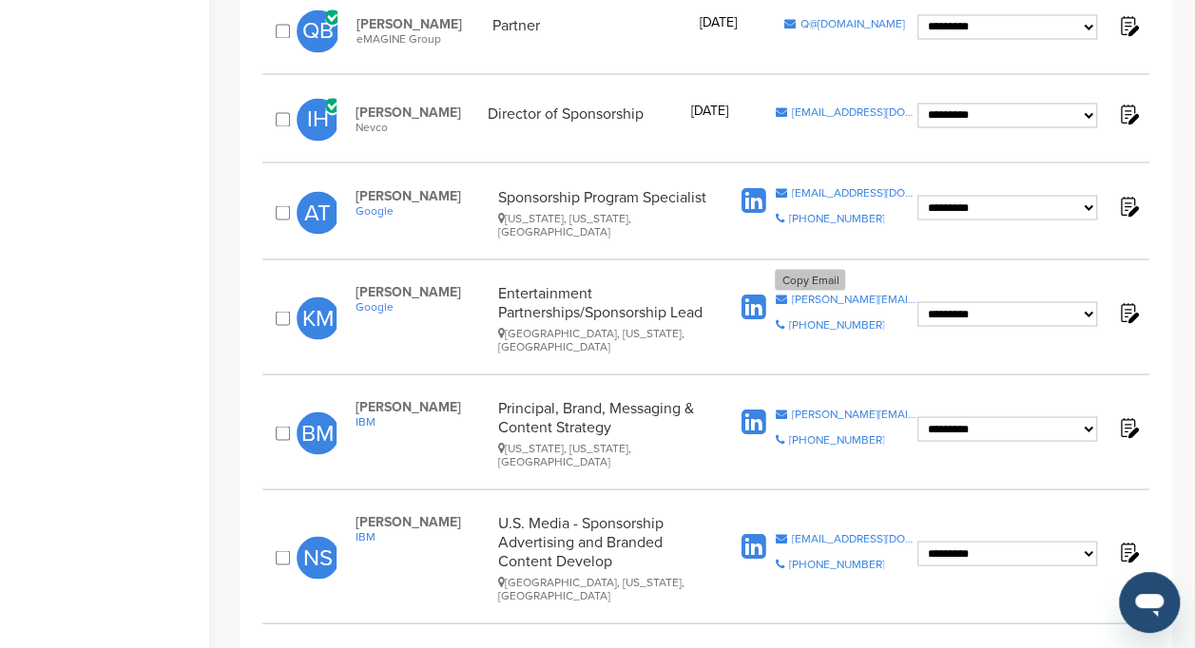
click at [810, 293] on div "kelia@google.com" at bounding box center [854, 298] width 126 height 11
drag, startPoint x: 472, startPoint y: 171, endPoint x: 390, endPoint y: 167, distance: 82.8
click at [390, 283] on span "Kelia Mihovilovich" at bounding box center [423, 291] width 134 height 16
copy span "Mihovilovich"
click at [390, 283] on span "Kelia Mihovilovich" at bounding box center [423, 291] width 134 height 16
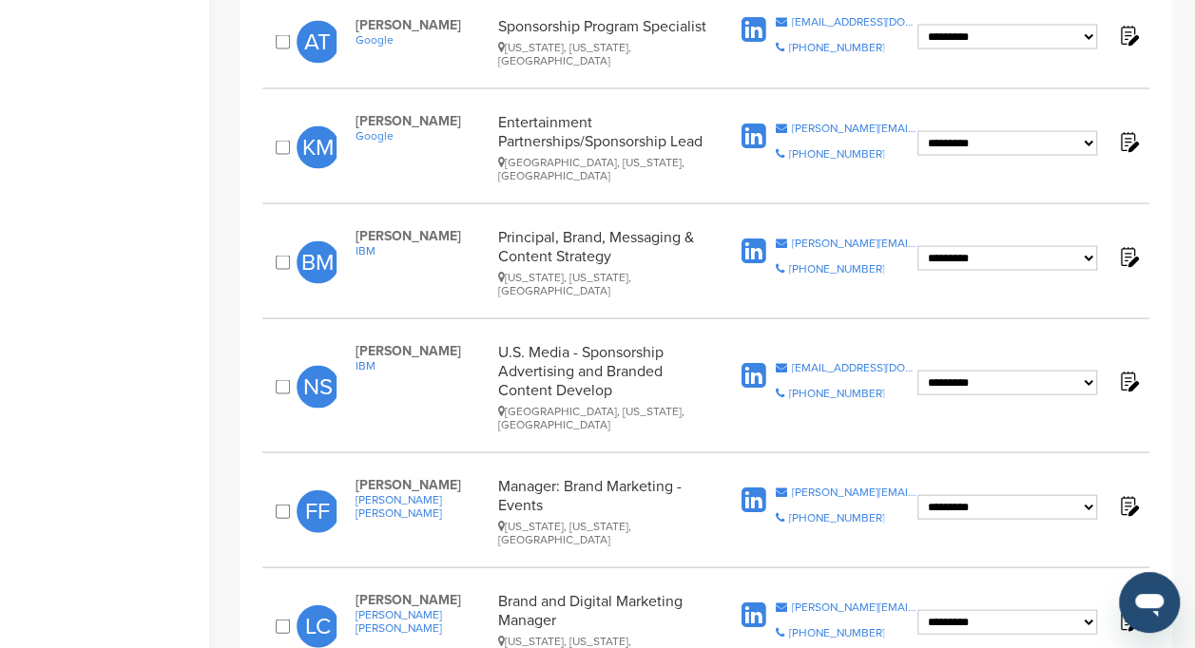
scroll to position [1825, 0]
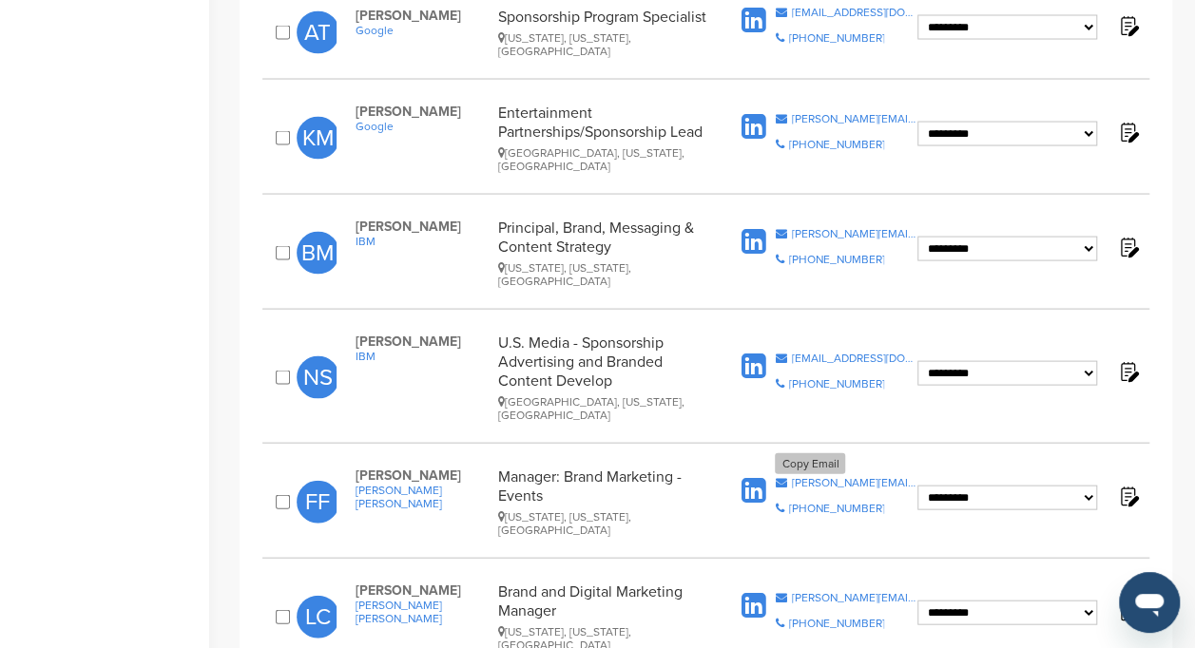
click at [844, 477] on div "fritz.francois@ralphlauren.com" at bounding box center [854, 482] width 126 height 11
click at [882, 592] on div "lucas.crawford@poloralphlauren.com" at bounding box center [854, 597] width 126 height 11
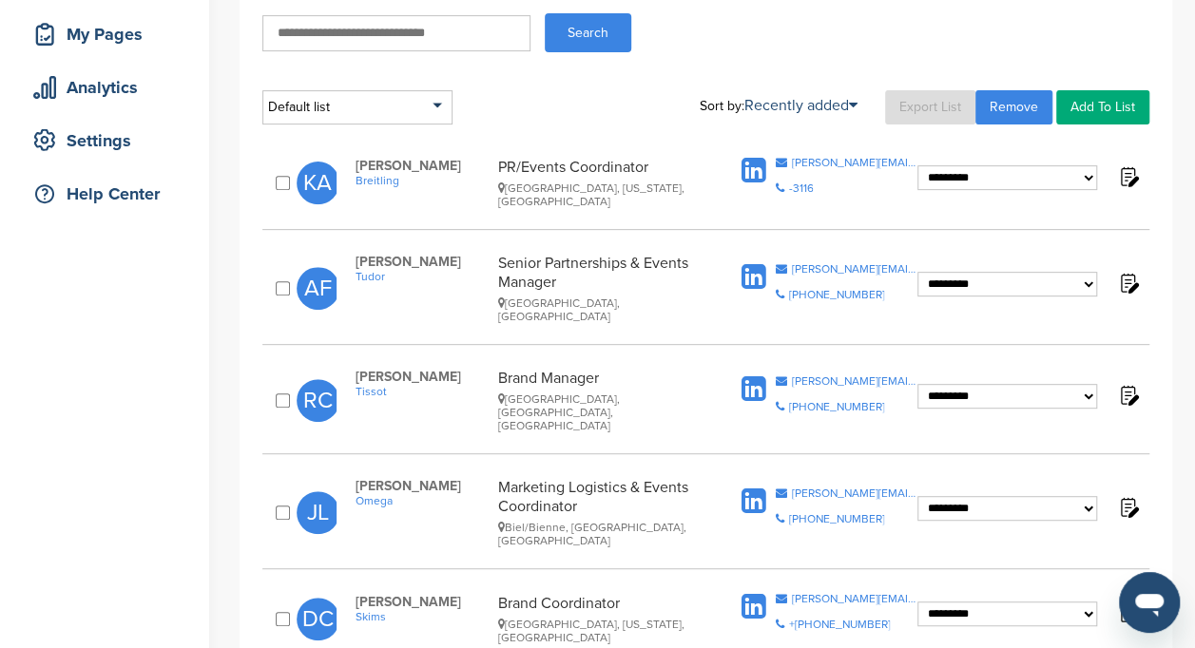
scroll to position [324, 0]
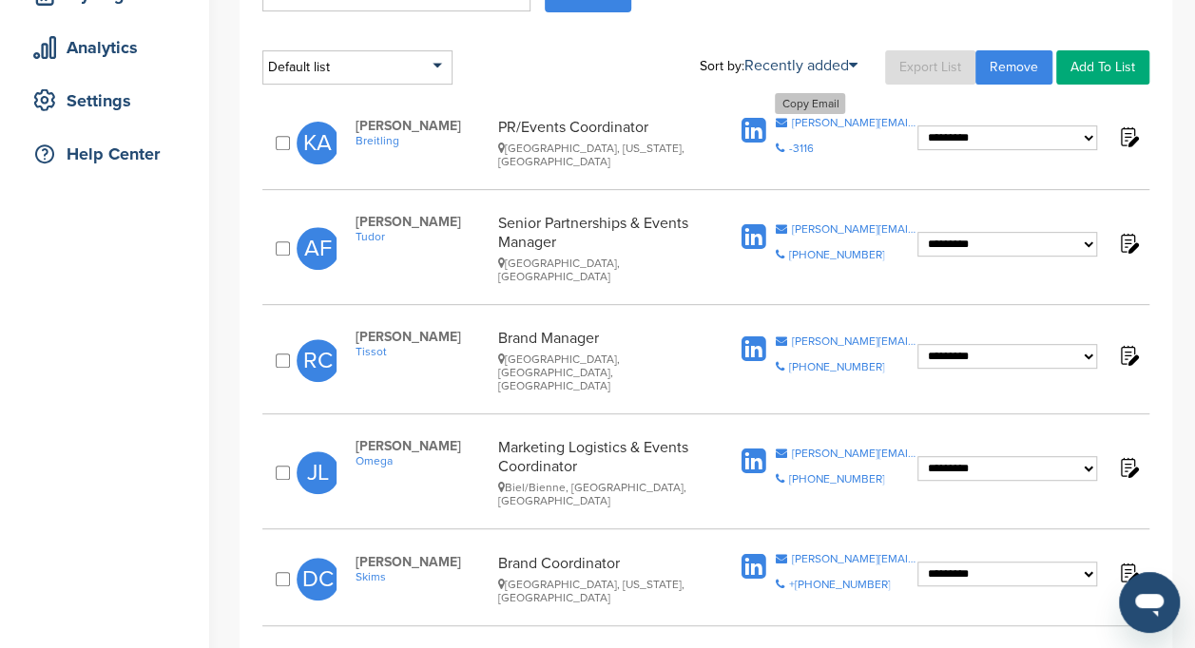
click at [883, 122] on div "[PERSON_NAME][EMAIL_ADDRESS][PERSON_NAME][DOMAIN_NAME]" at bounding box center [854, 122] width 126 height 11
click at [810, 223] on div "[PERSON_NAME][EMAIL_ADDRESS][PERSON_NAME][DOMAIN_NAME]" at bounding box center [854, 228] width 126 height 11
click at [821, 448] on div "[PERSON_NAME][EMAIL_ADDRESS][DOMAIN_NAME]" at bounding box center [854, 453] width 126 height 11
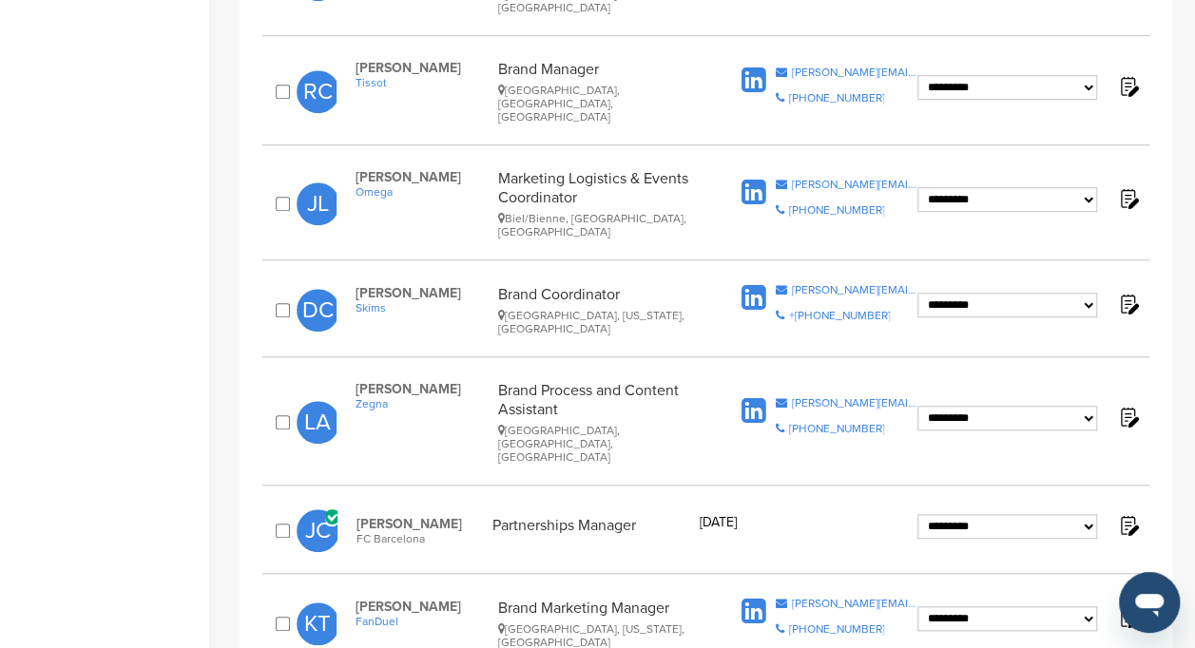
scroll to position [612, 0]
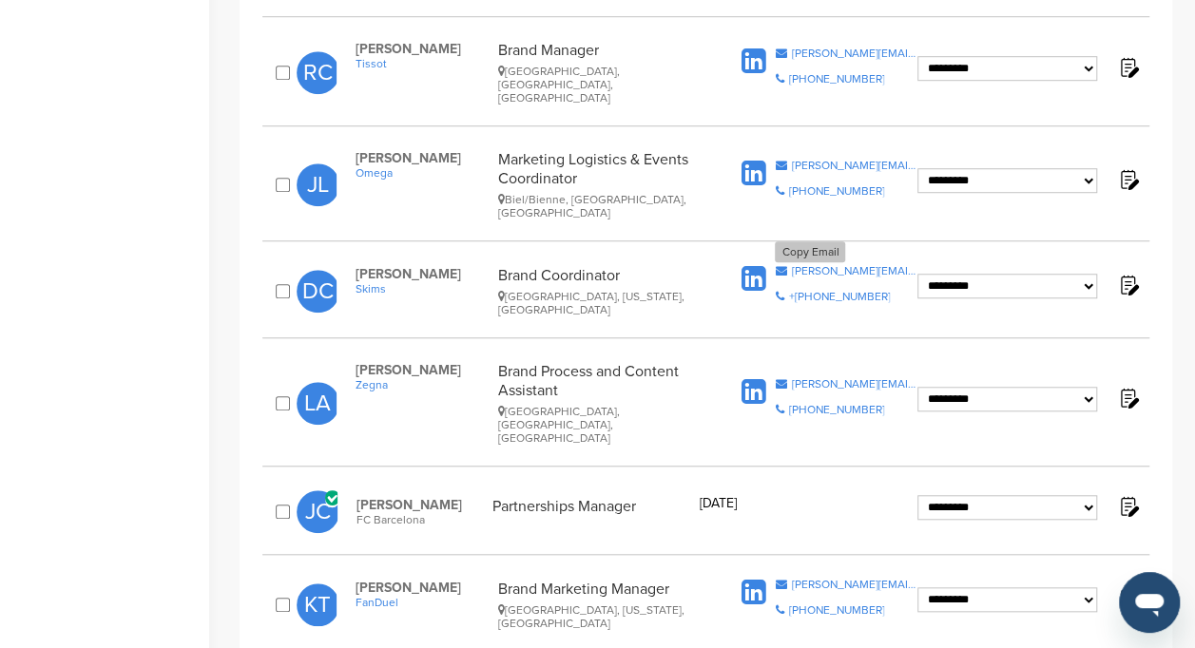
click at [847, 265] on div "[PERSON_NAME][EMAIL_ADDRESS][PERSON_NAME][DOMAIN_NAME]" at bounding box center [854, 270] width 126 height 11
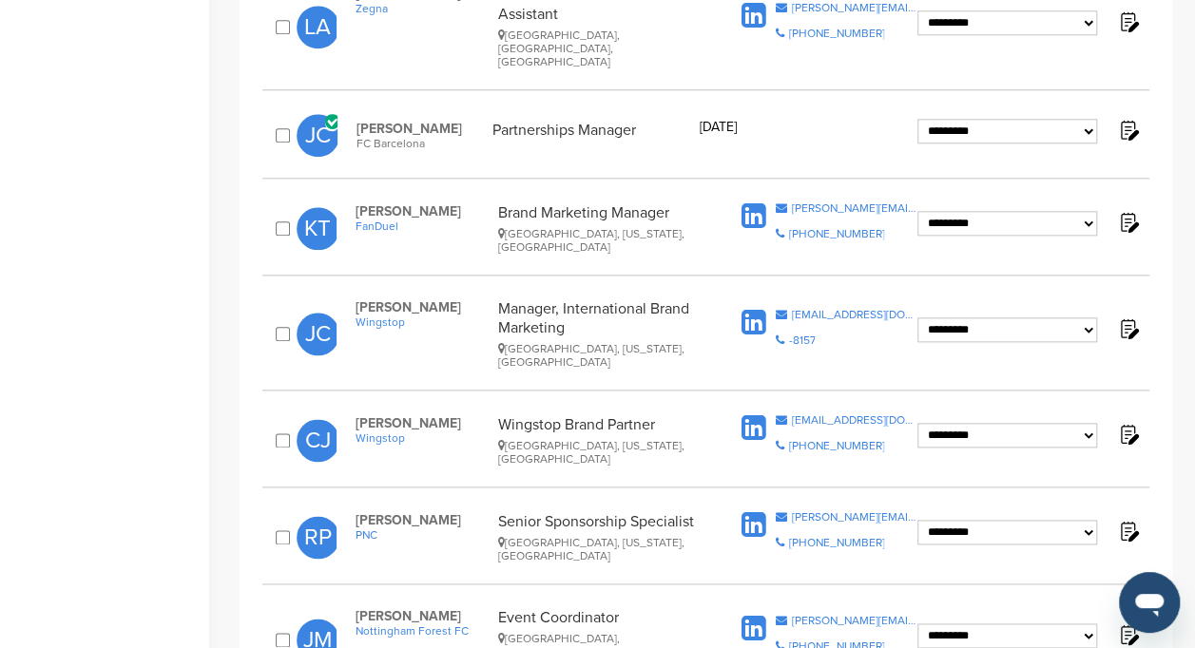
scroll to position [994, 0]
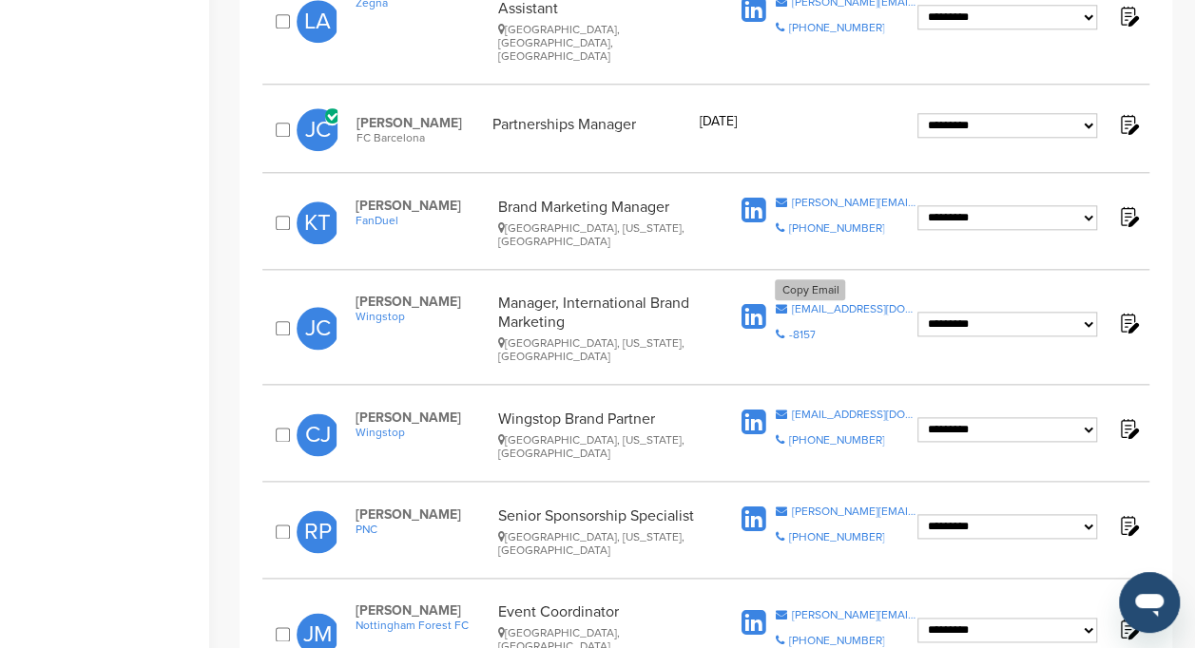
click at [839, 303] on div "[EMAIL_ADDRESS][DOMAIN_NAME]" at bounding box center [854, 308] width 126 height 11
click at [871, 409] on div "[EMAIL_ADDRESS][DOMAIN_NAME]" at bounding box center [854, 414] width 126 height 11
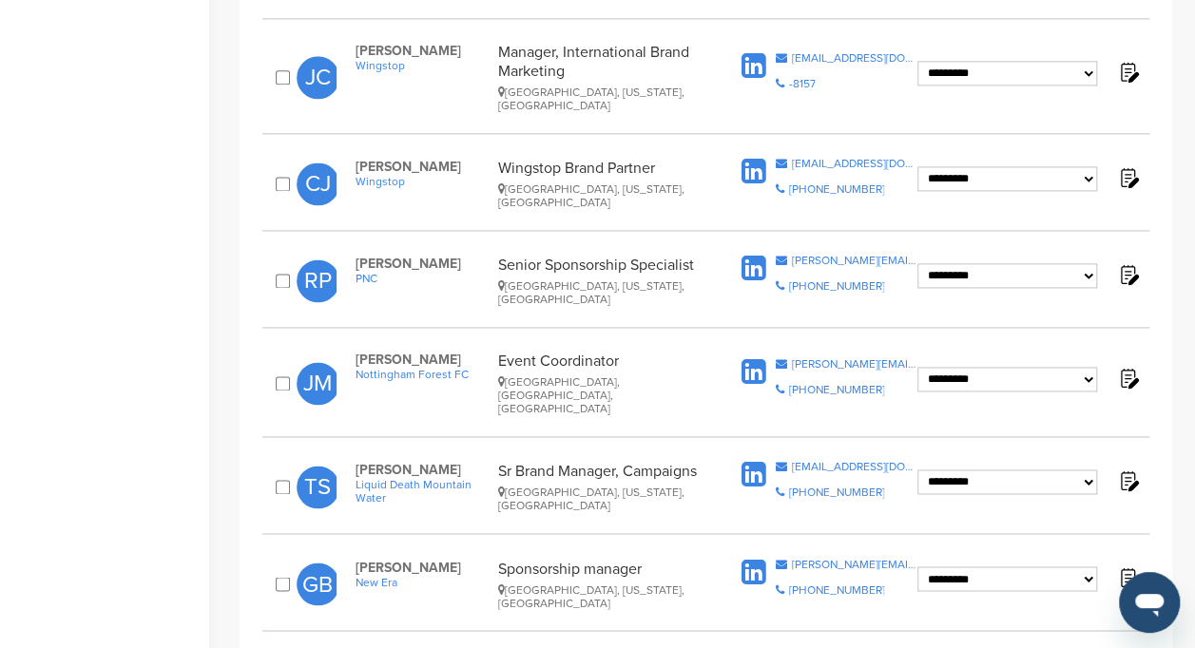
scroll to position [1251, 0]
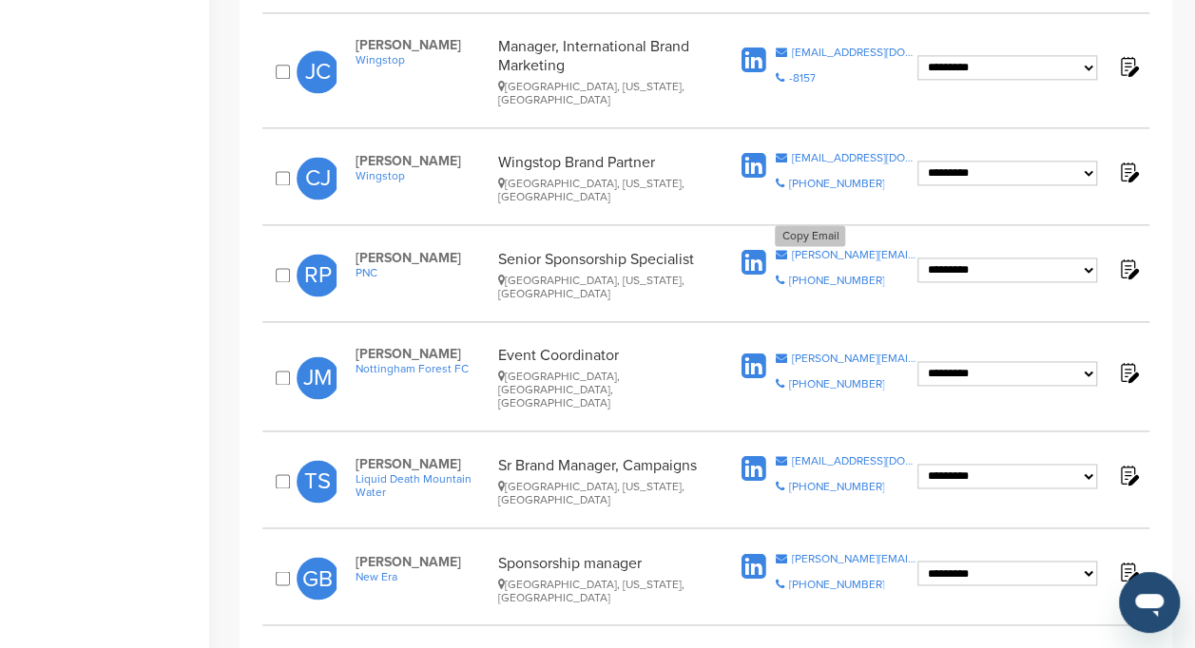
click at [858, 249] on div "[PERSON_NAME][EMAIL_ADDRESS][DOMAIN_NAME]" at bounding box center [854, 254] width 126 height 11
click at [809, 446] on div "**********" at bounding box center [705, 481] width 887 height 70
click at [826, 552] on div "[PERSON_NAME][EMAIL_ADDRESS][PERSON_NAME][DOMAIN_NAME]" at bounding box center [854, 557] width 126 height 11
click at [843, 647] on div "[PERSON_NAME][EMAIL_ADDRESS][PERSON_NAME][DOMAIN_NAME]" at bounding box center [854, 654] width 126 height 11
